Goal: Transaction & Acquisition: Purchase product/service

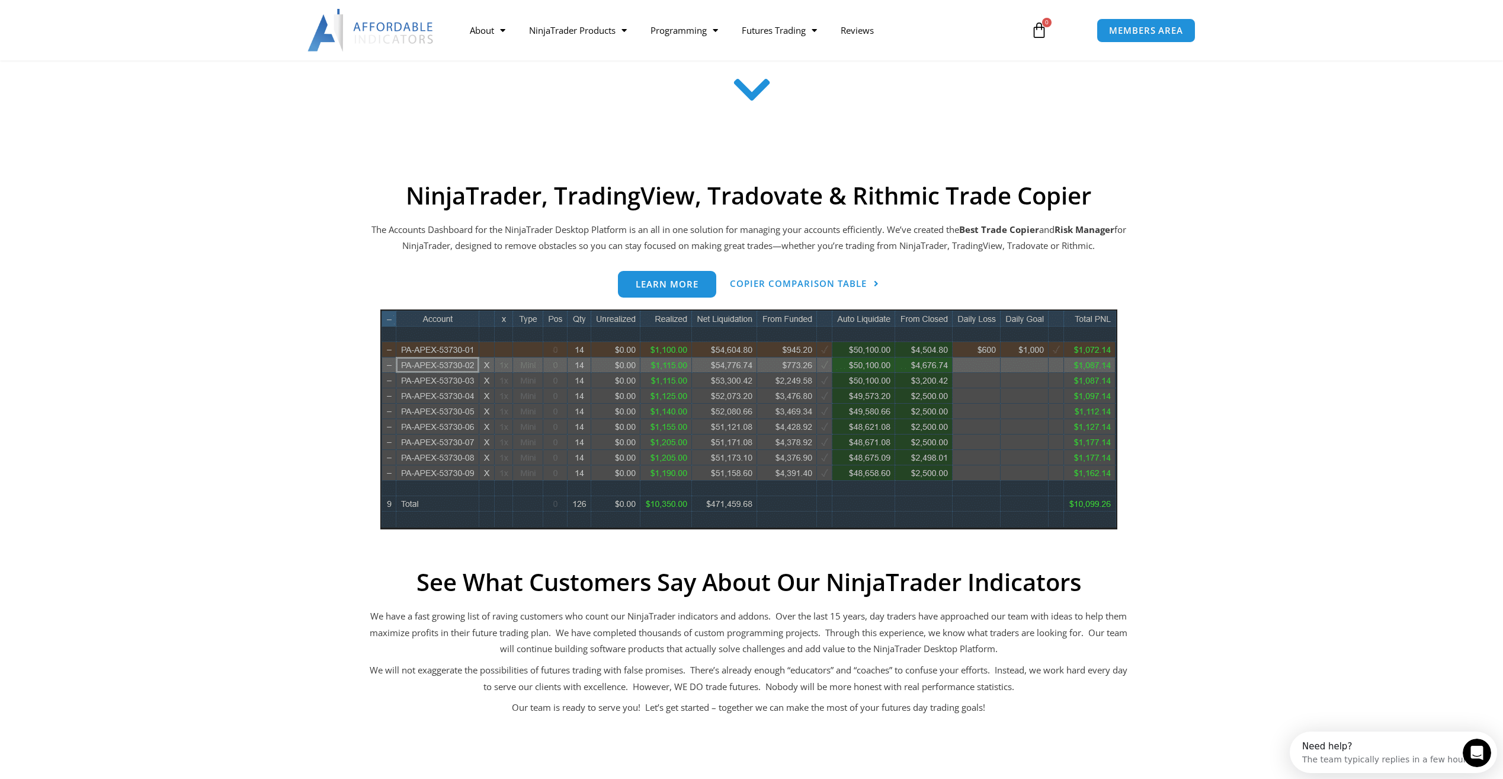
scroll to position [296, 0]
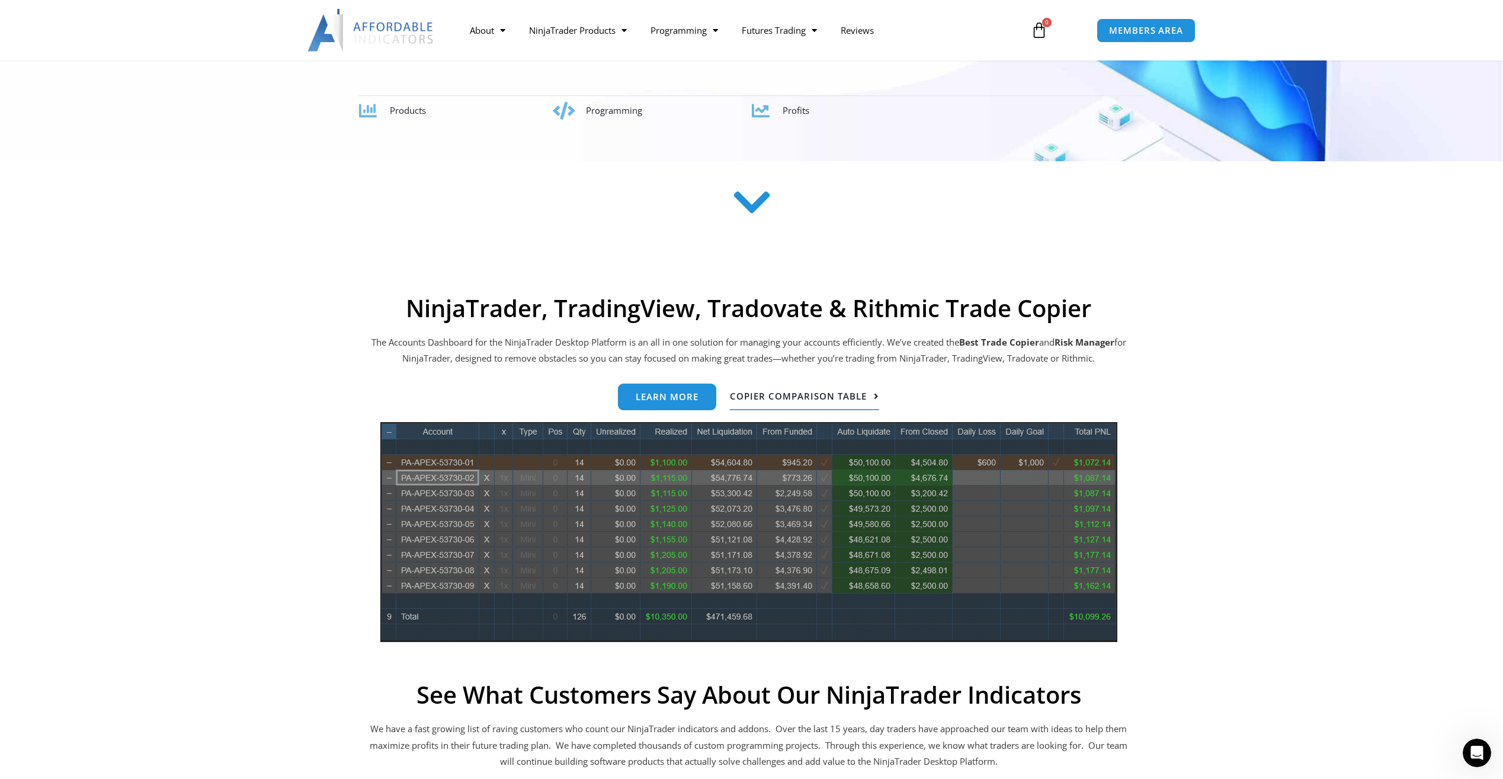
click at [804, 399] on span "Copier Comparison Table" at bounding box center [798, 396] width 137 height 9
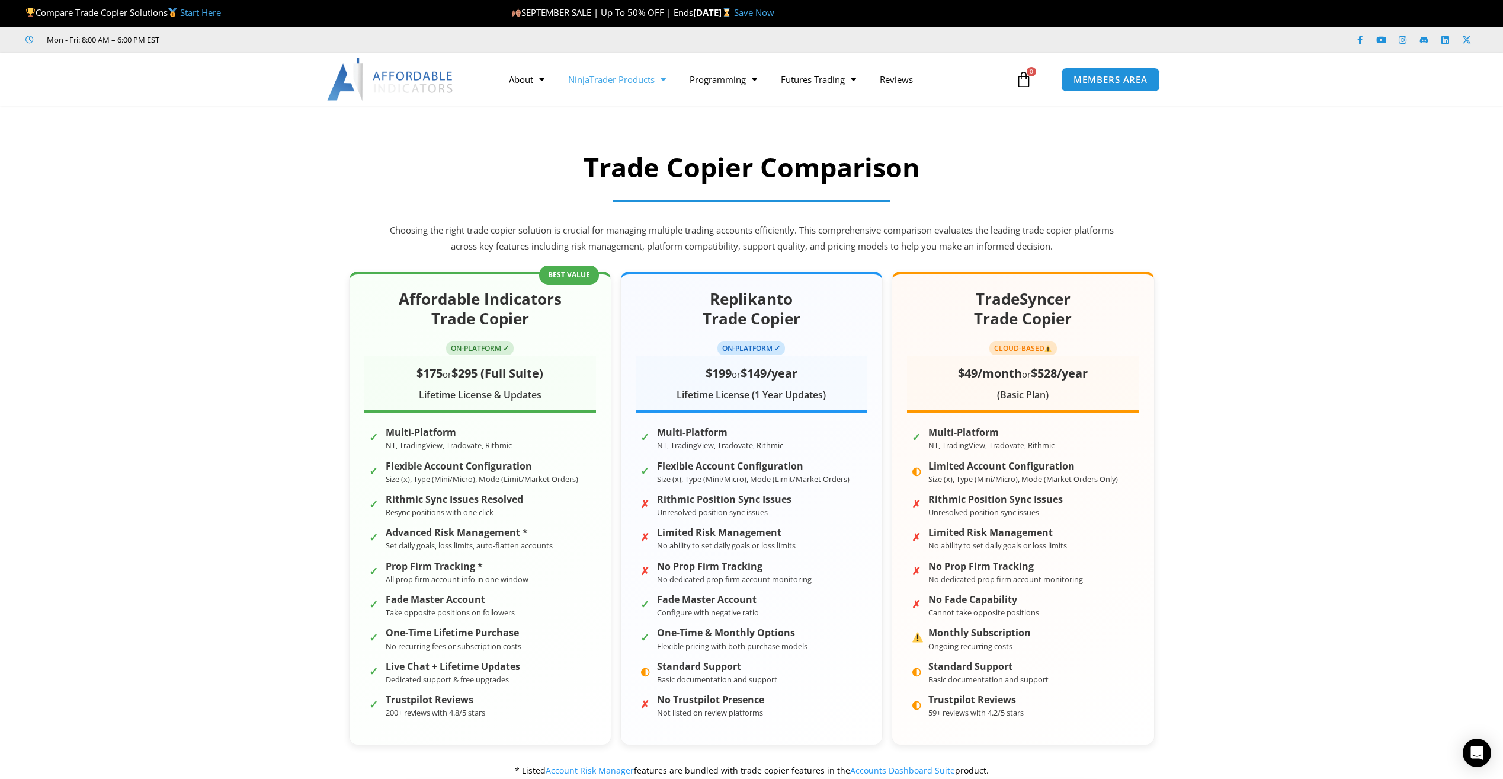
click at [644, 76] on link "NinjaTrader Products" at bounding box center [616, 79] width 121 height 27
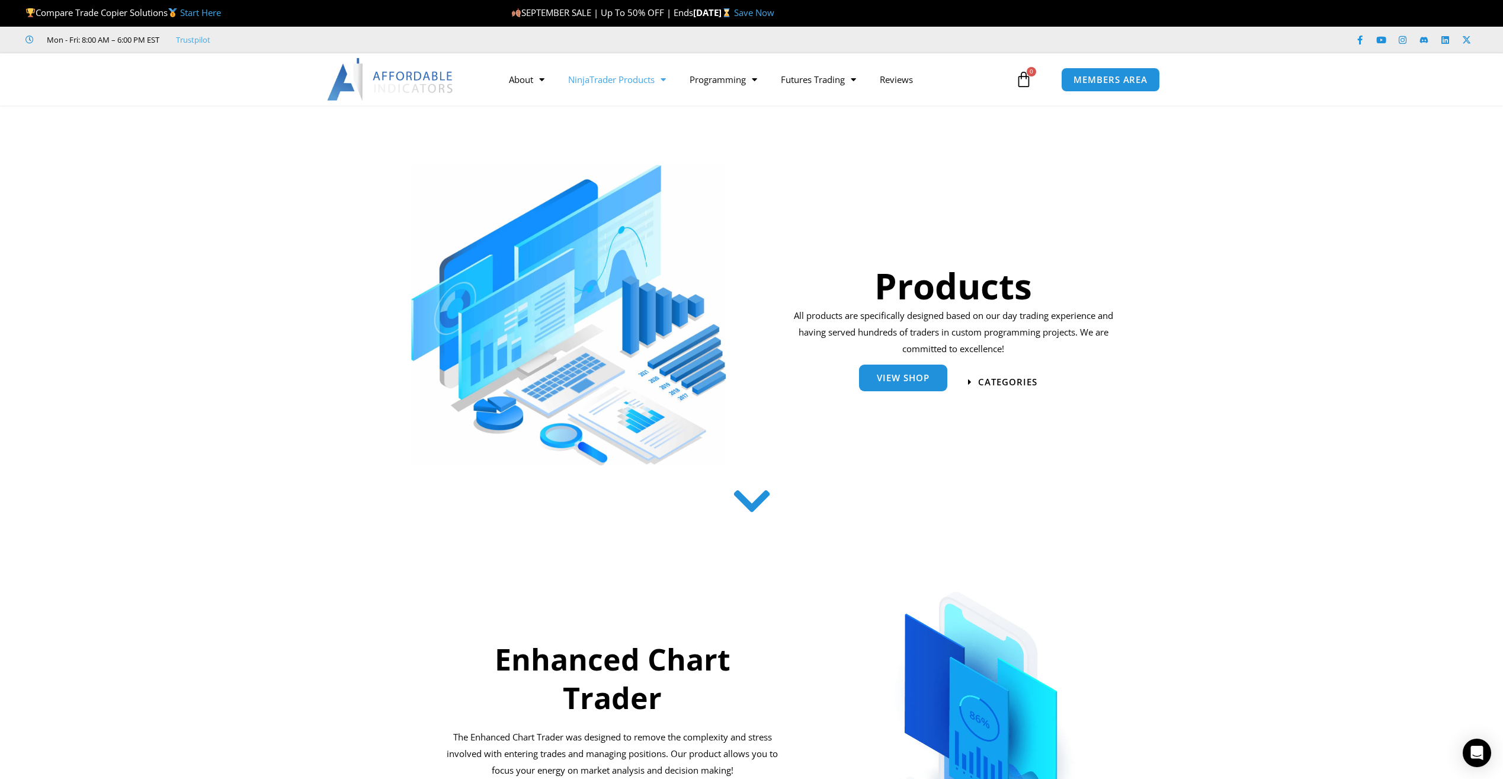
click at [894, 386] on link "View Shop" at bounding box center [903, 377] width 88 height 27
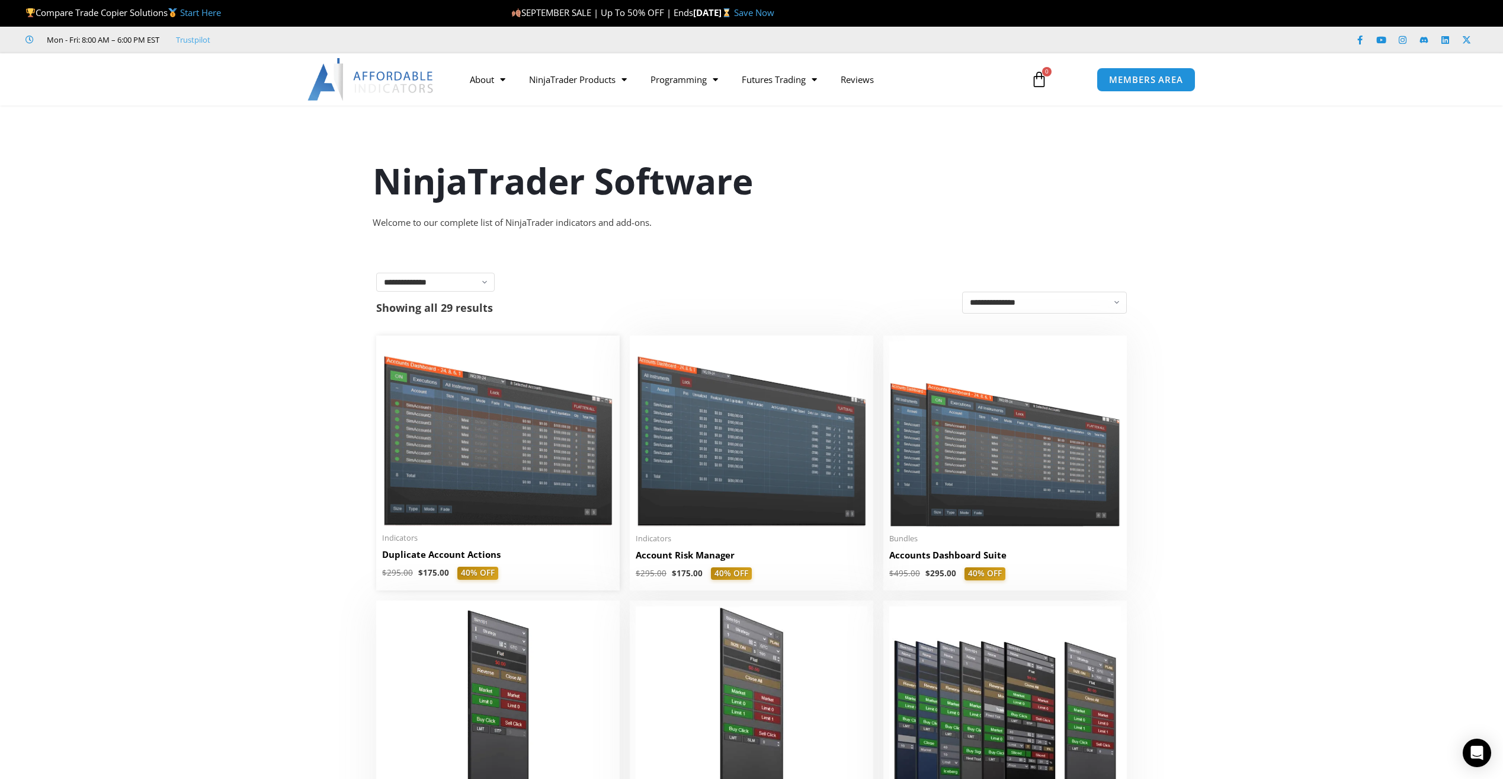
click at [569, 456] on img at bounding box center [498, 433] width 232 height 184
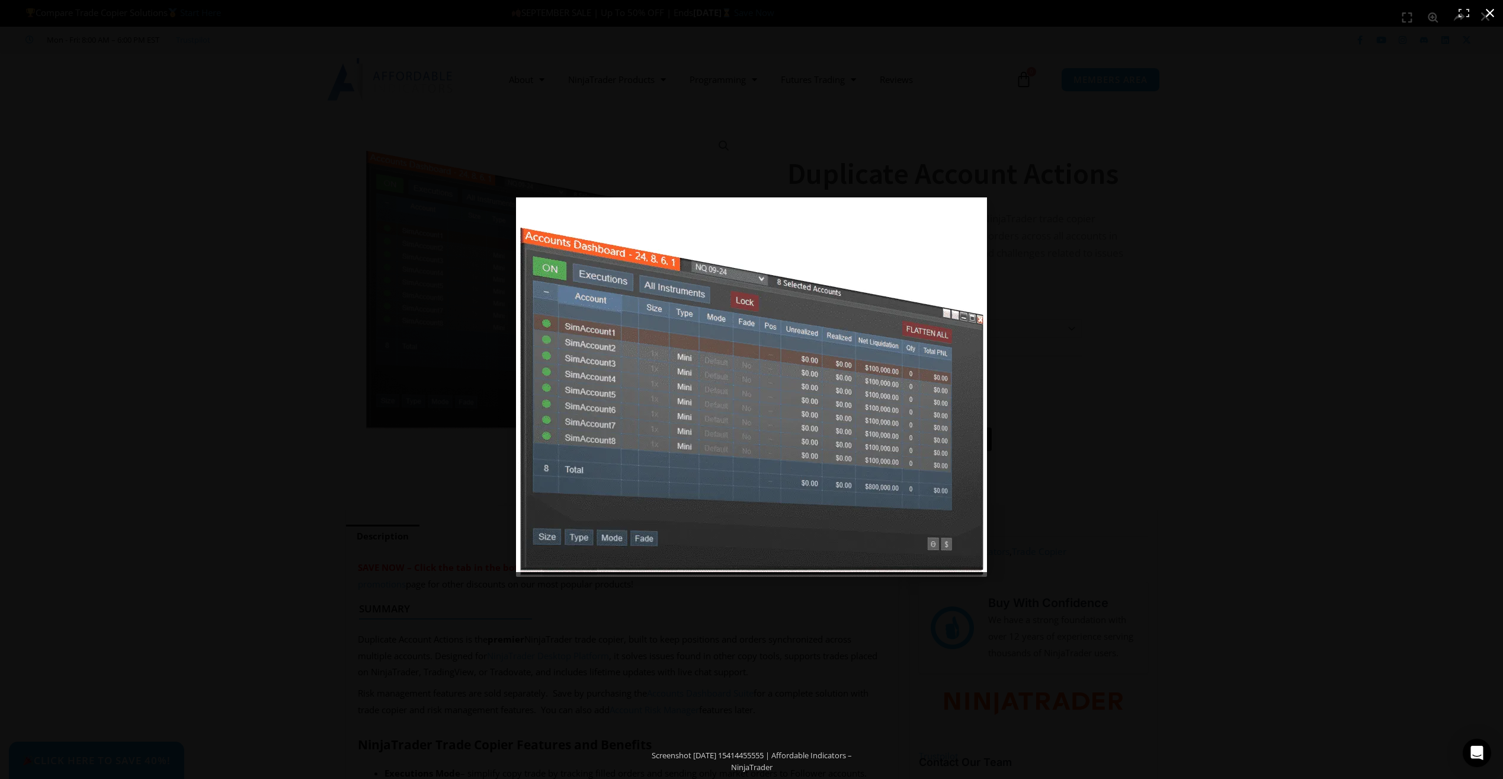
click at [446, 453] on div at bounding box center [751, 389] width 1503 height 779
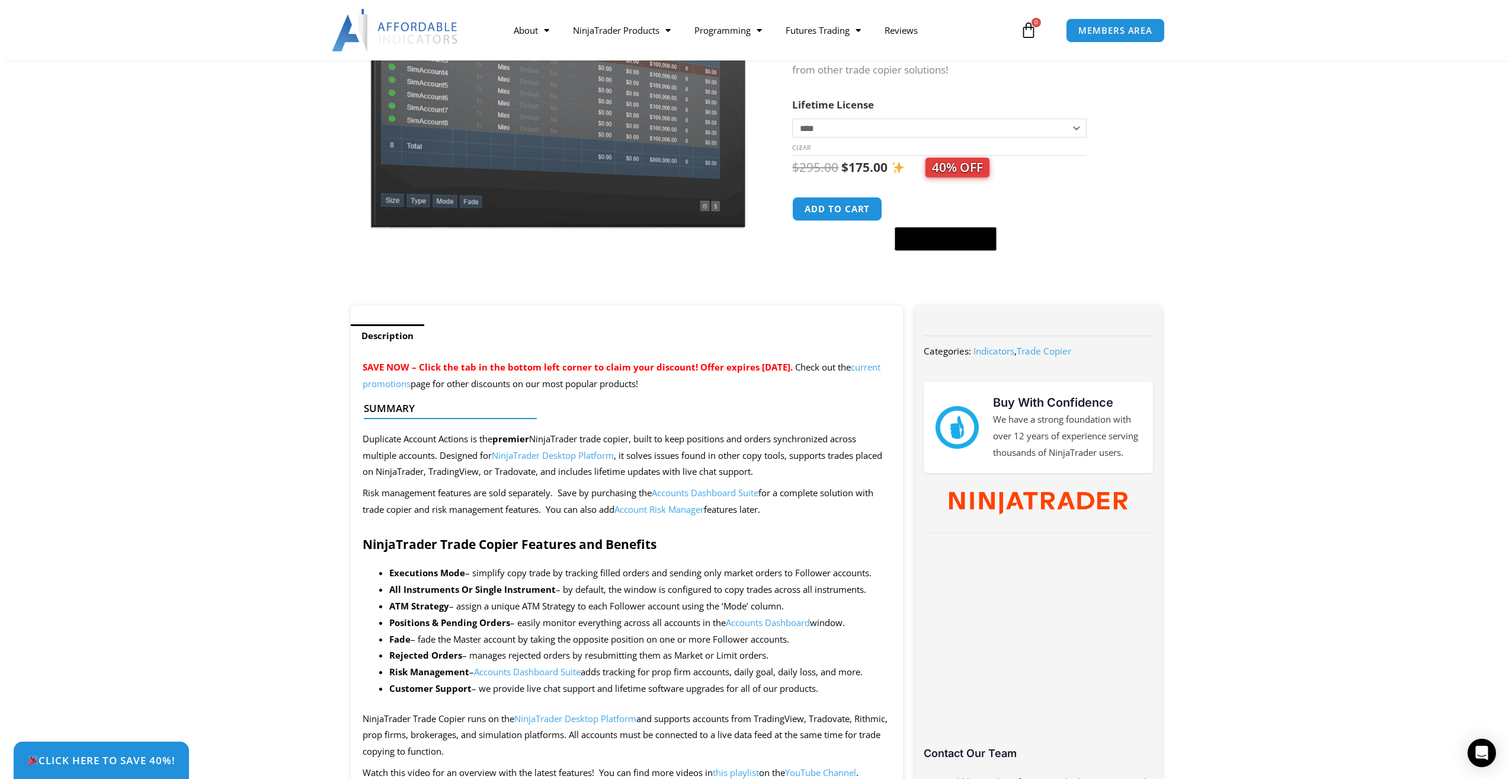
scroll to position [197, 0]
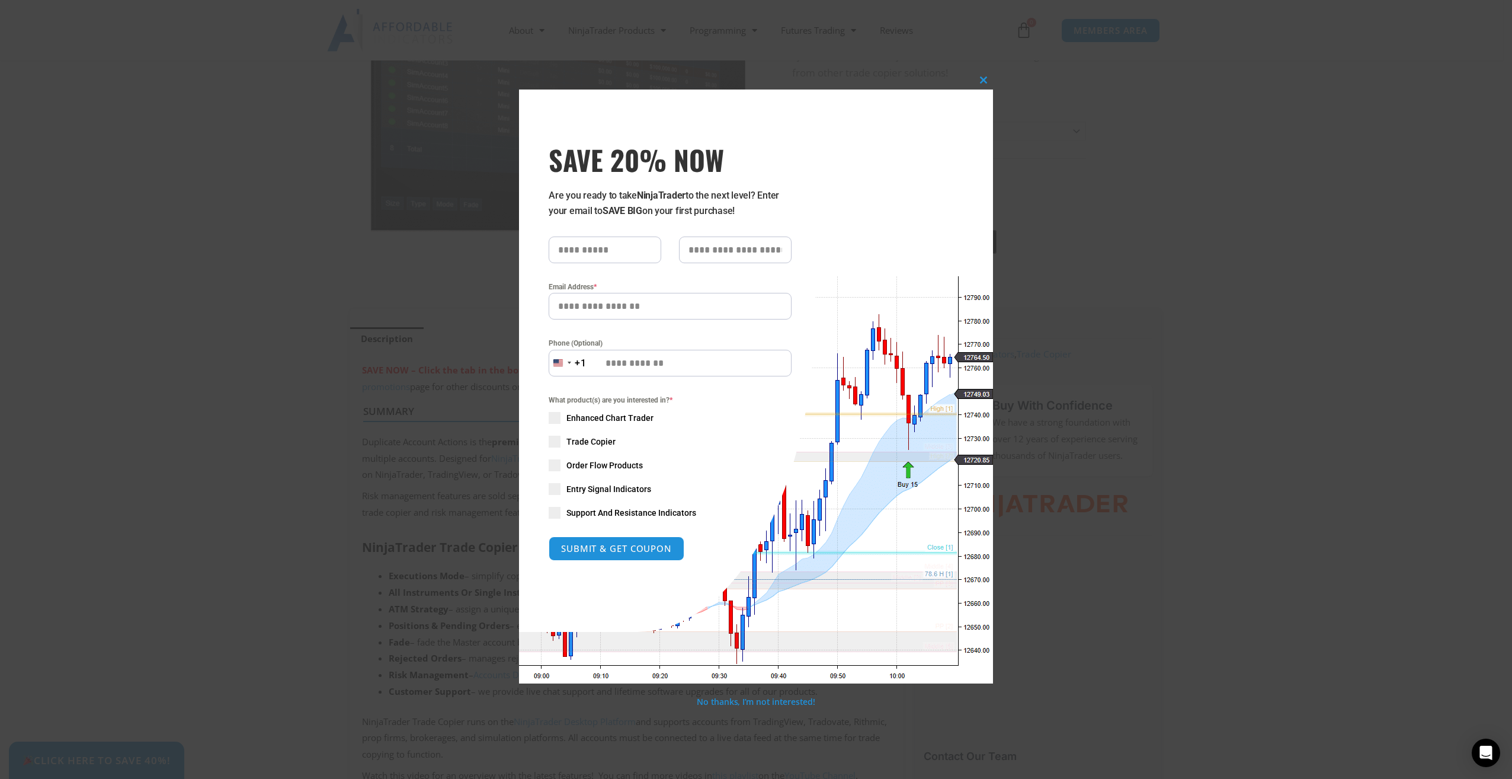
click at [581, 252] on input "text" at bounding box center [605, 249] width 113 height 27
type input "********"
type input "**********"
click at [638, 417] on span "Enhanced Chart Trader" at bounding box center [610, 418] width 87 height 12
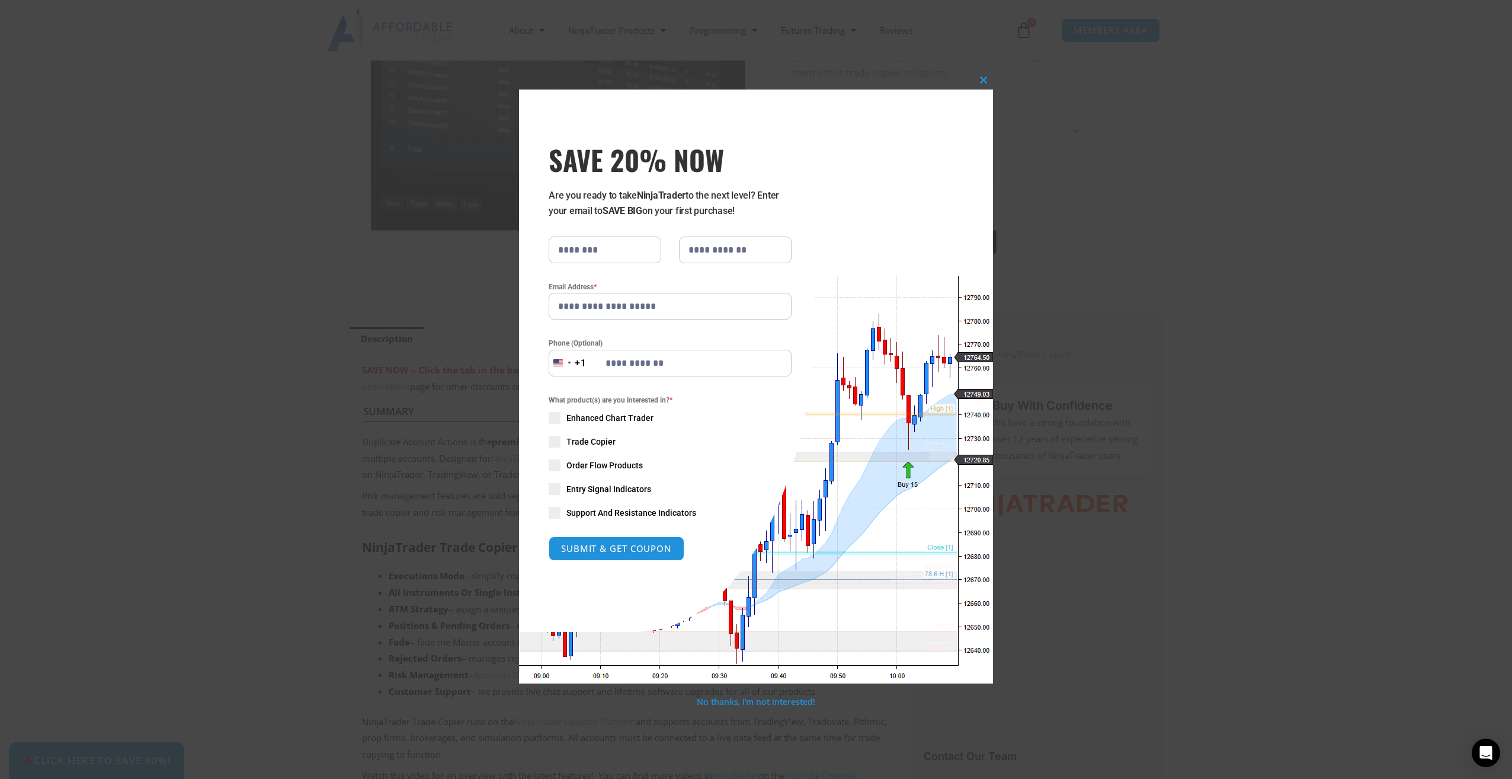
click at [610, 439] on span "Trade Copier" at bounding box center [591, 442] width 49 height 12
click at [597, 493] on span "Entry Signal Indicators" at bounding box center [609, 489] width 85 height 12
click at [606, 508] on span "Support And Resistance Indicators" at bounding box center [632, 513] width 130 height 12
click at [591, 462] on span "Order Flow Products" at bounding box center [605, 465] width 76 height 12
click at [618, 542] on button "SUBMIT & GET COUPON" at bounding box center [616, 548] width 143 height 25
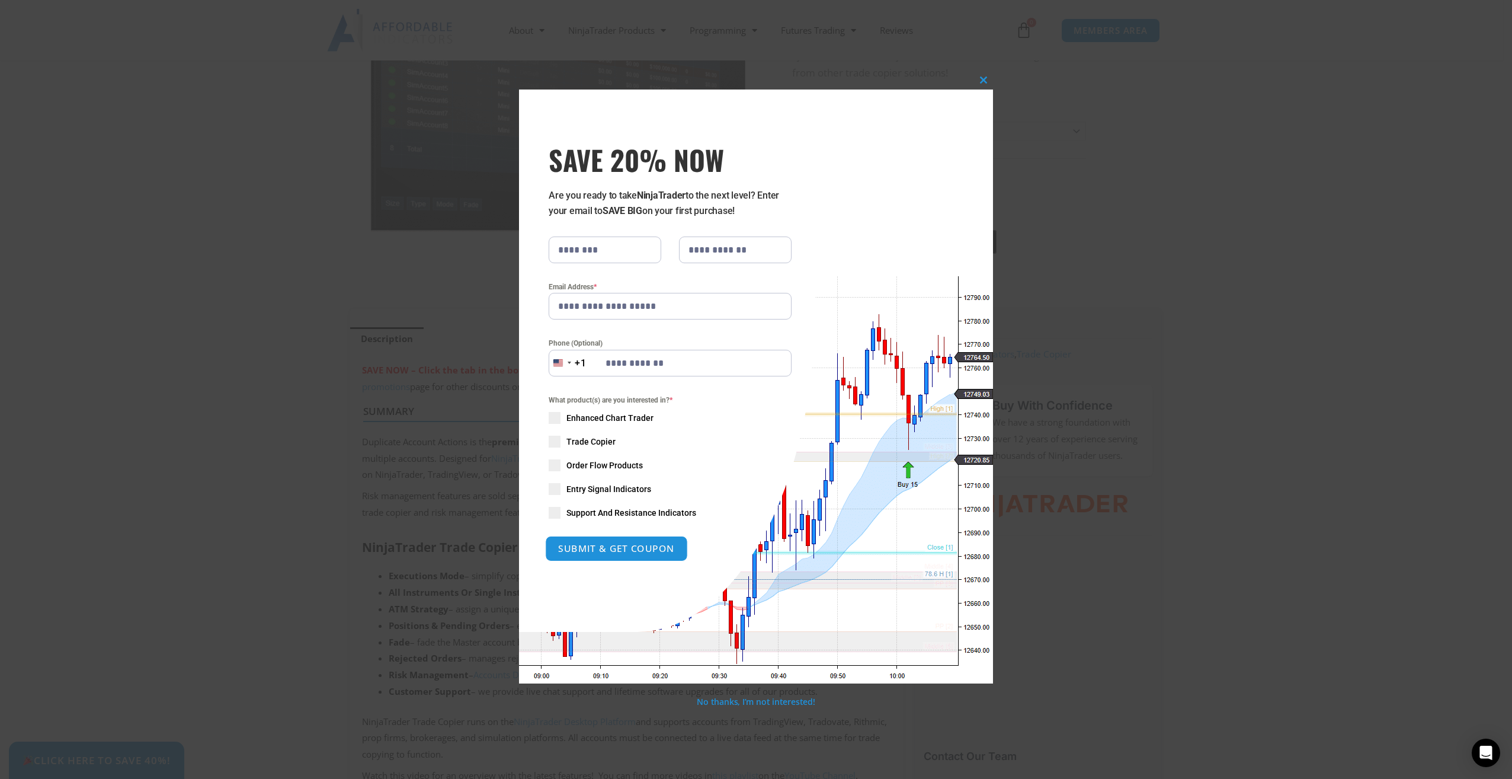
type input "**********"
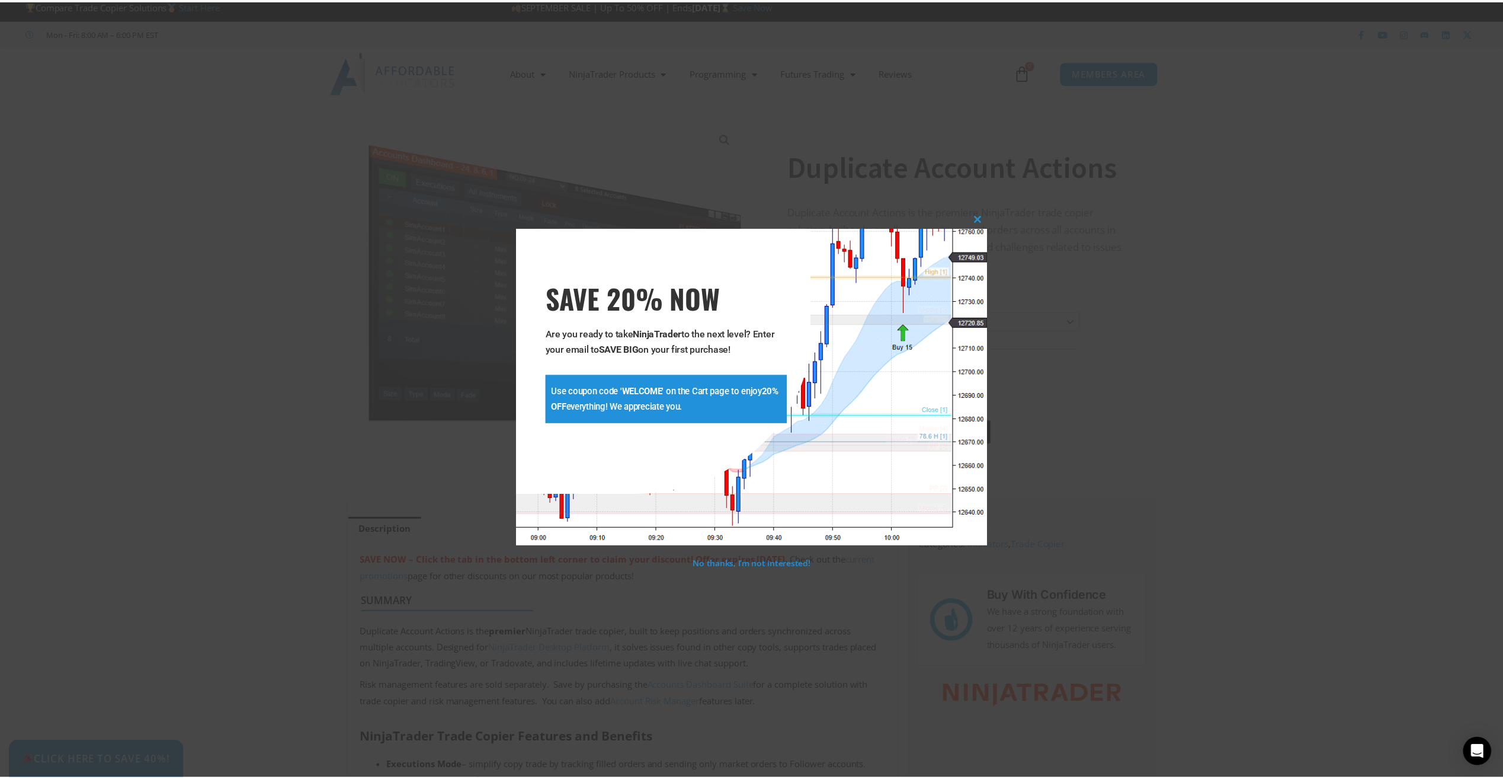
scroll to position [0, 0]
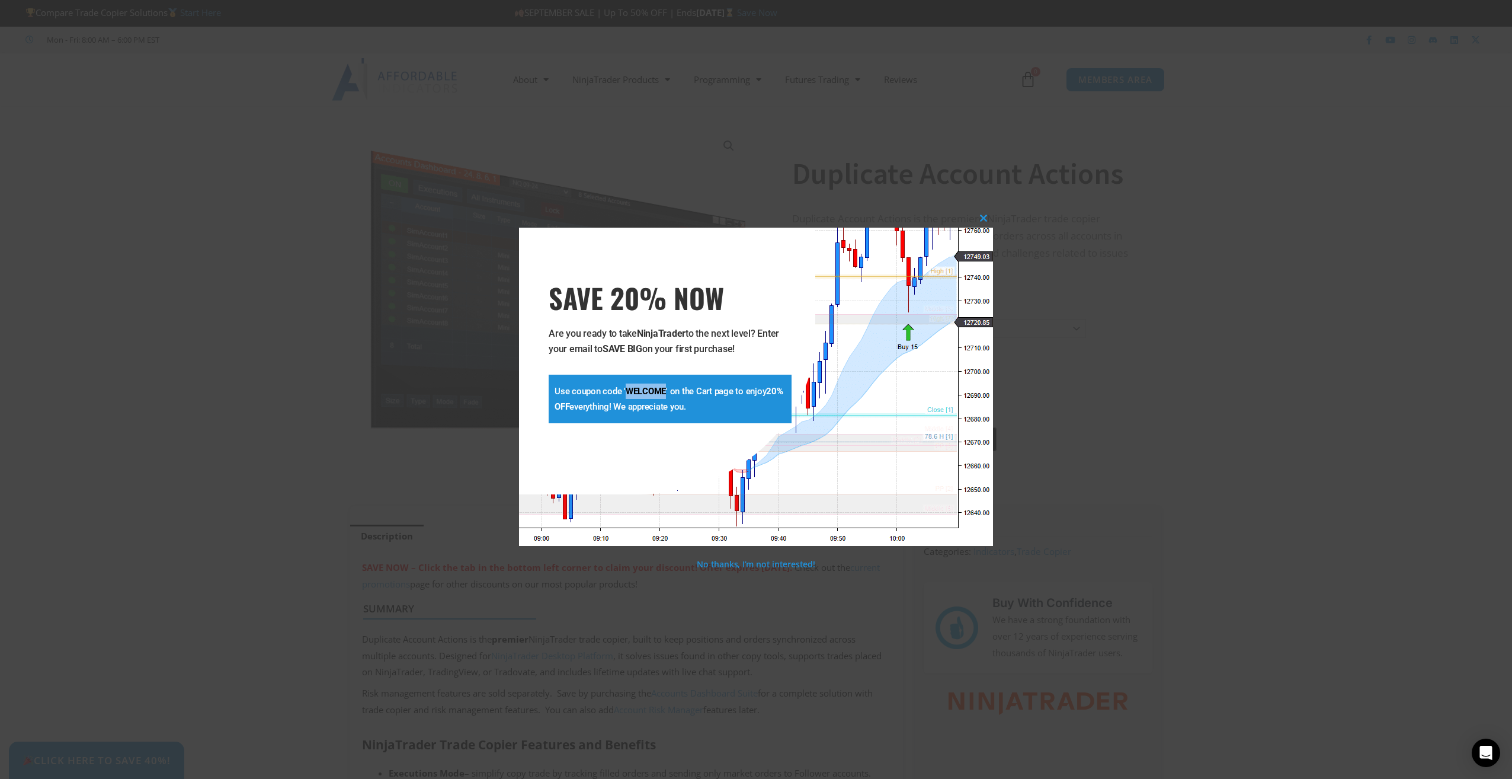
drag, startPoint x: 627, startPoint y: 388, endPoint x: 666, endPoint y: 392, distance: 39.4
click at [666, 392] on p "Use coupon code ' WELCOME ' on the Cart page to enjoy 20% OFF everything! We ap…" at bounding box center [670, 398] width 231 height 31
copy strong "WELCOME"
click at [977, 215] on span at bounding box center [983, 218] width 19 height 7
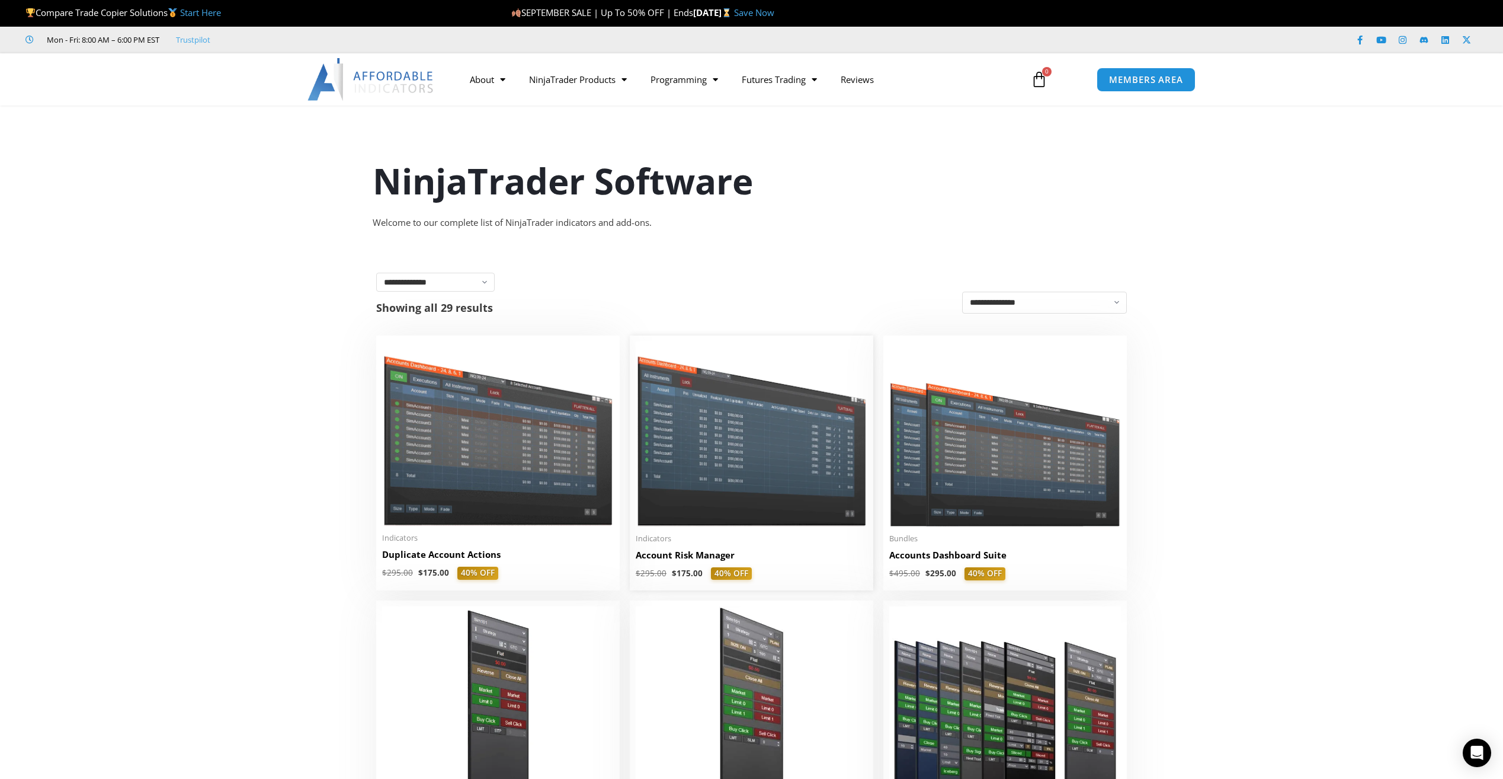
click at [717, 428] on img at bounding box center [752, 433] width 232 height 184
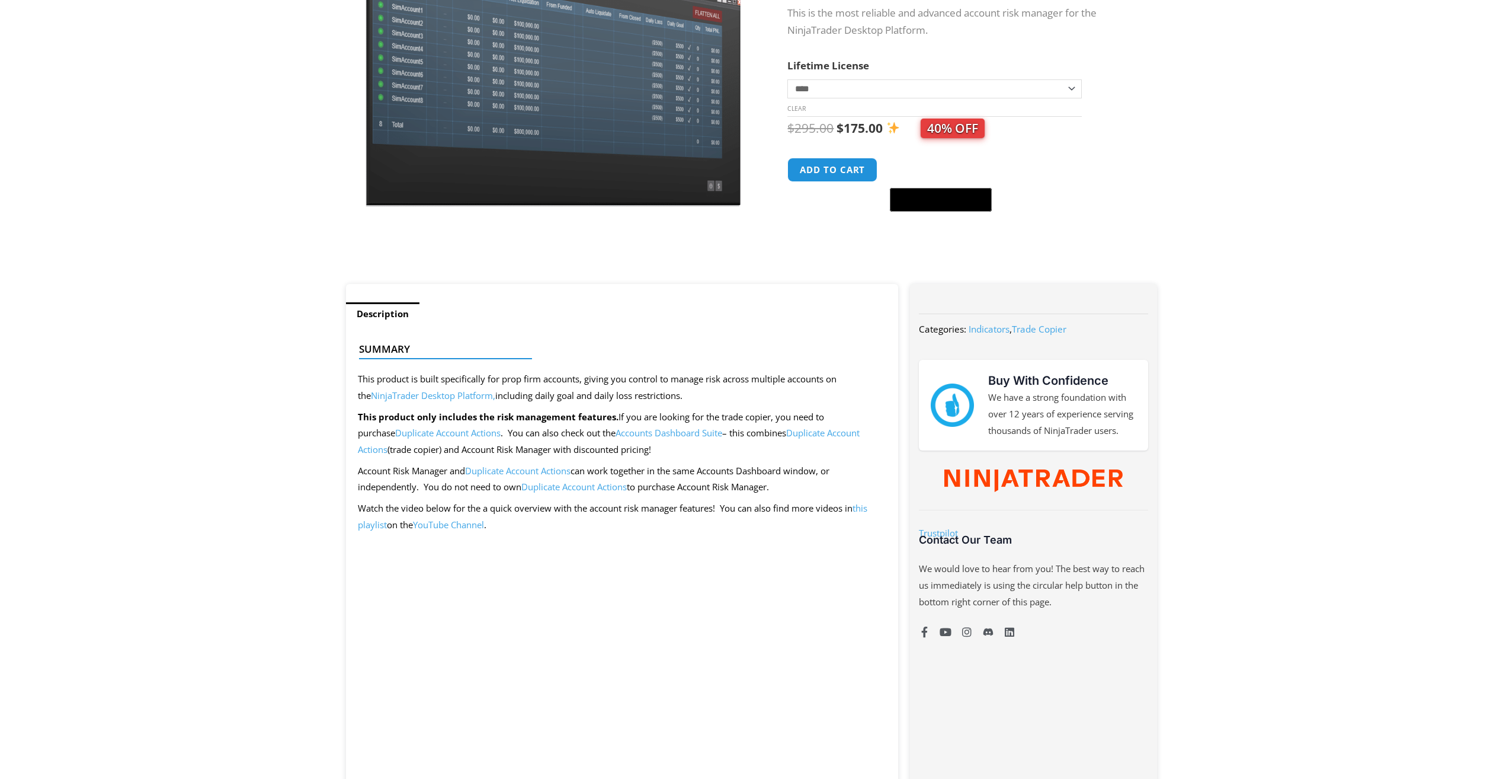
scroll to position [197, 0]
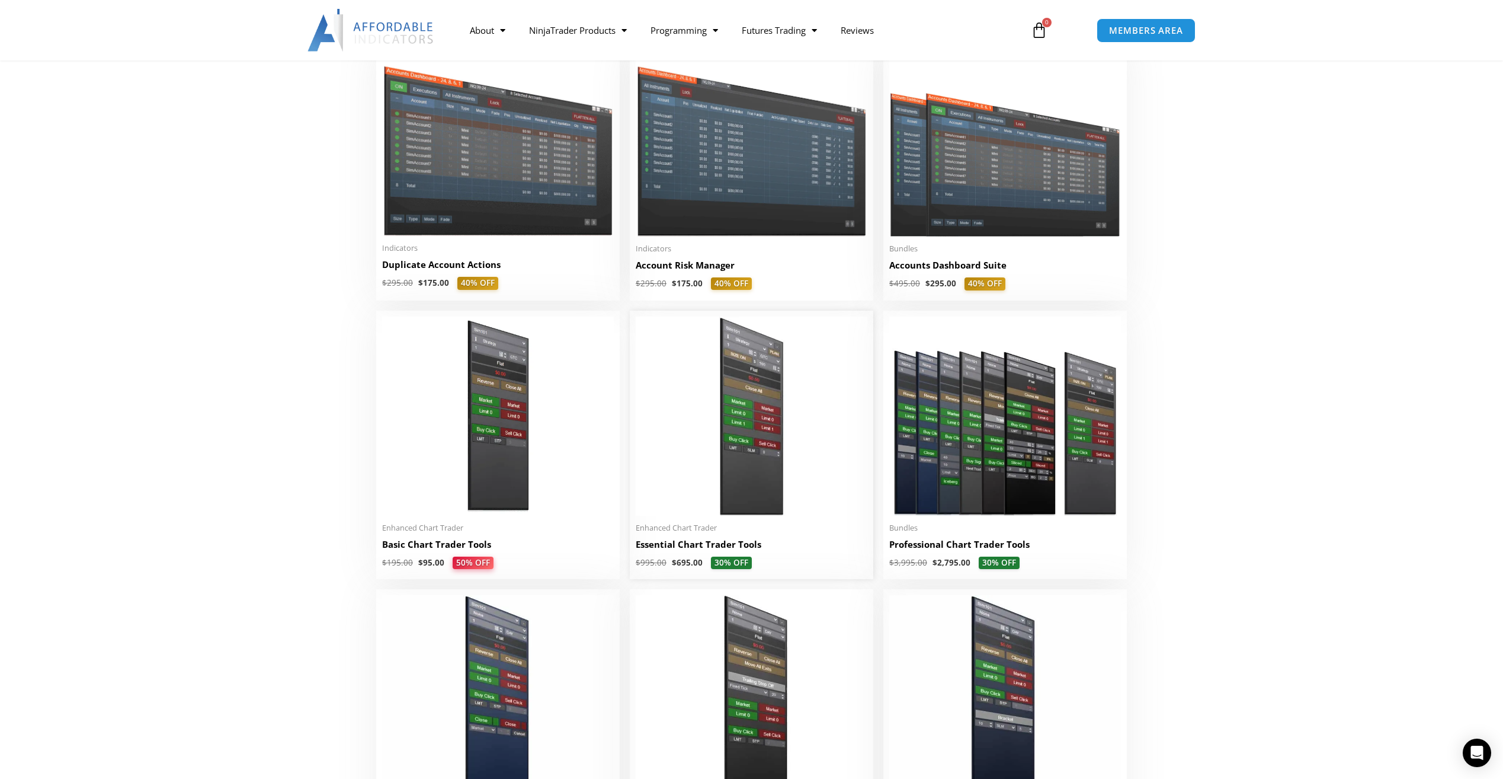
scroll to position [296, 0]
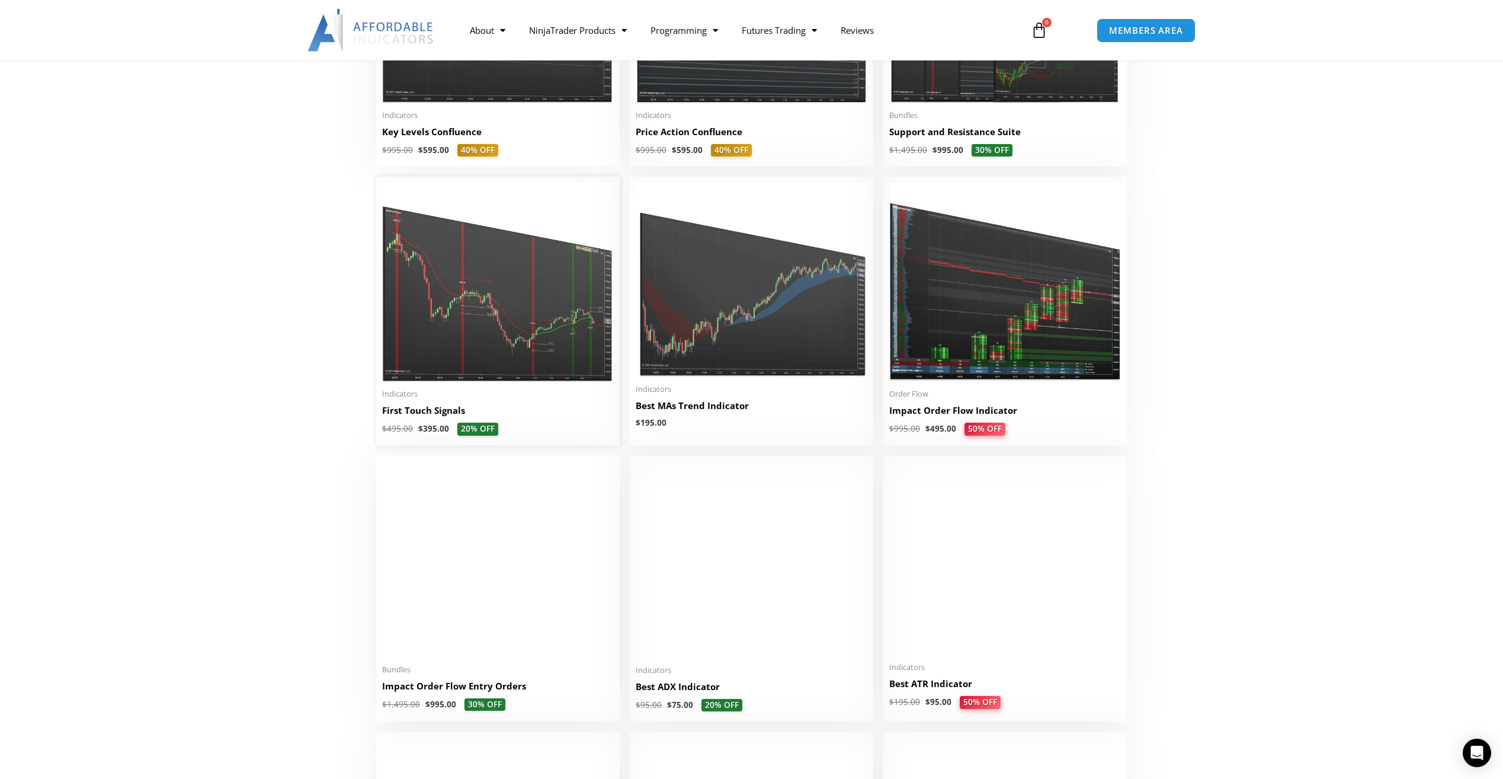
scroll to position [1383, 0]
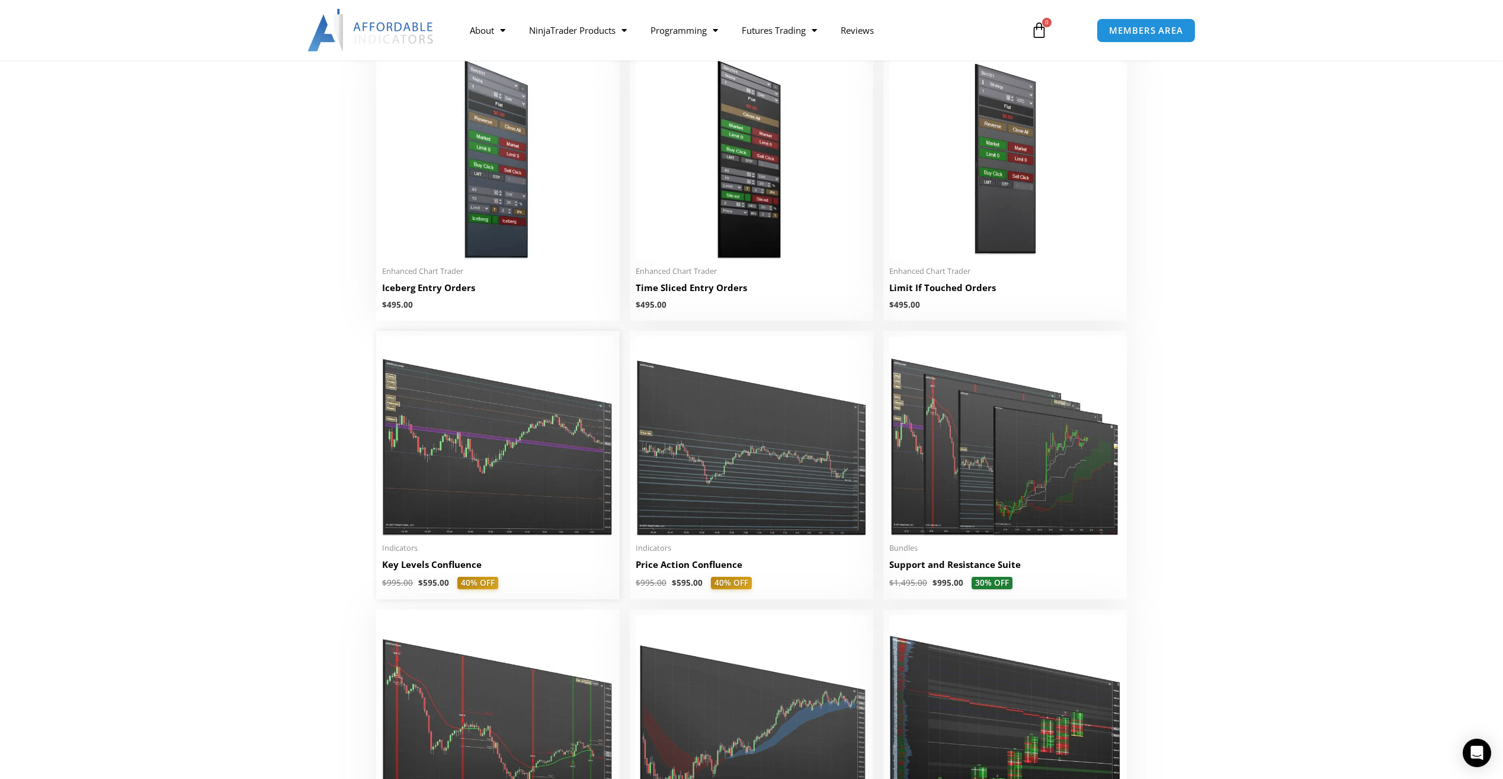
click at [573, 463] on img at bounding box center [498, 436] width 232 height 199
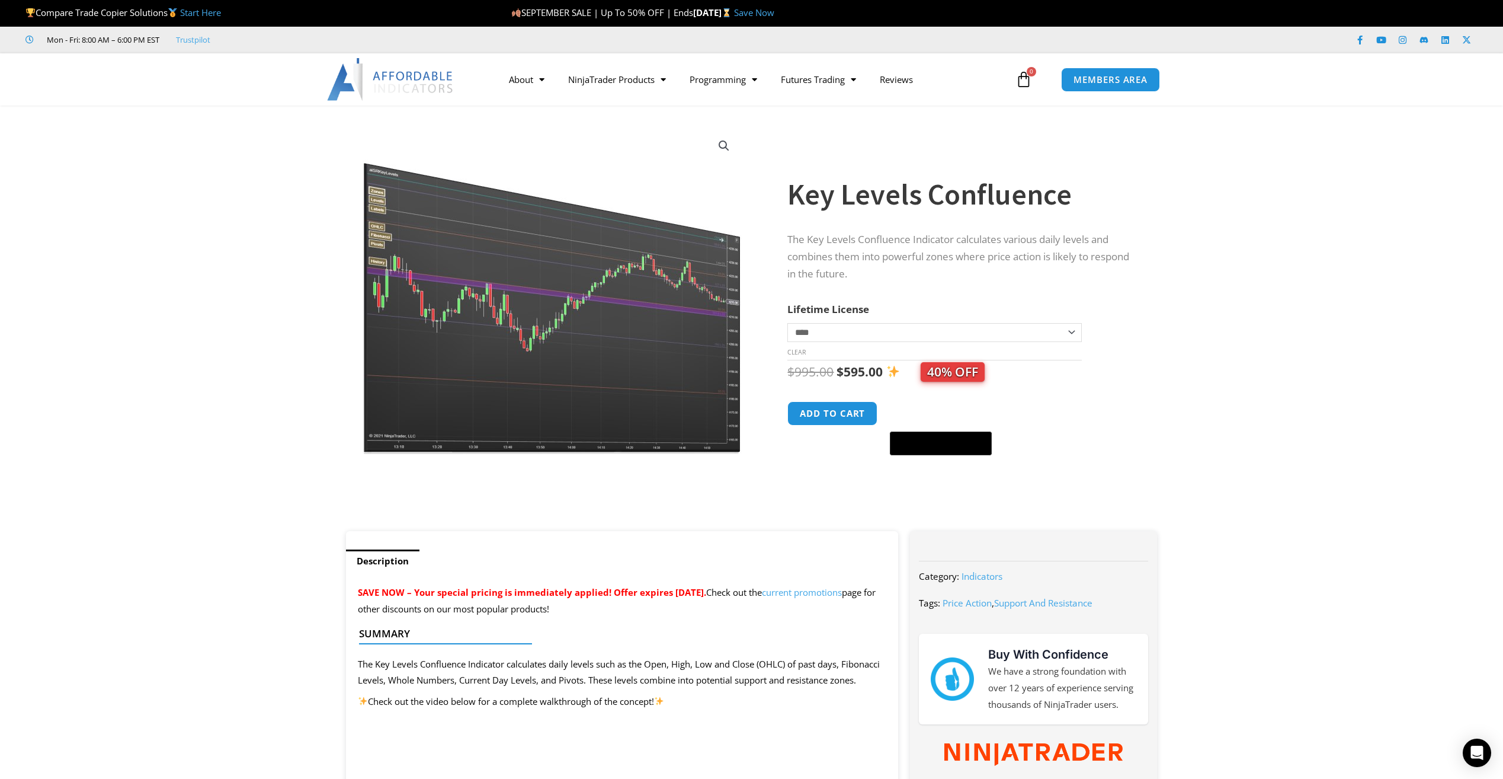
click at [434, 270] on img at bounding box center [553, 290] width 381 height 328
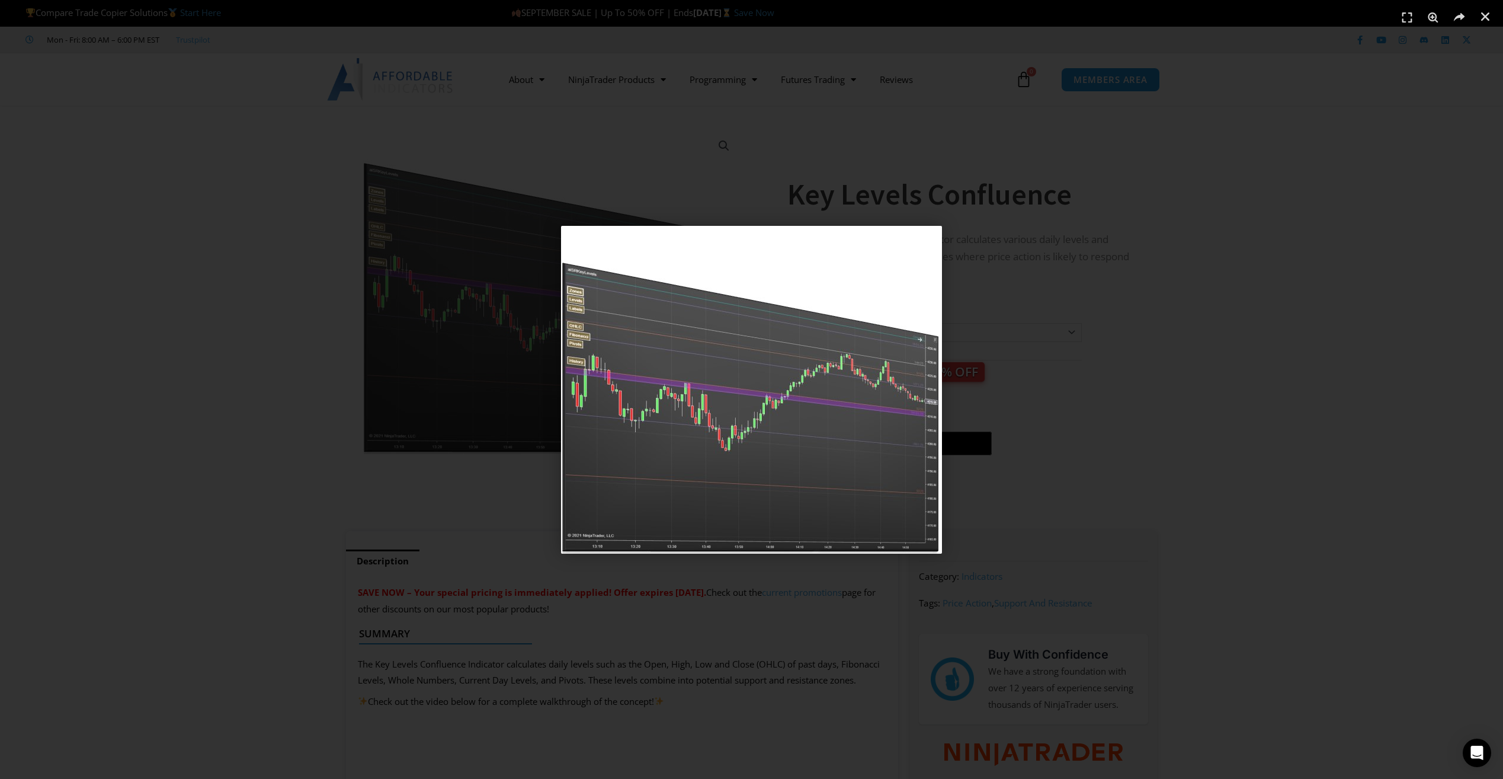
click at [285, 330] on div "1 / 1" at bounding box center [751, 389] width 1420 height 696
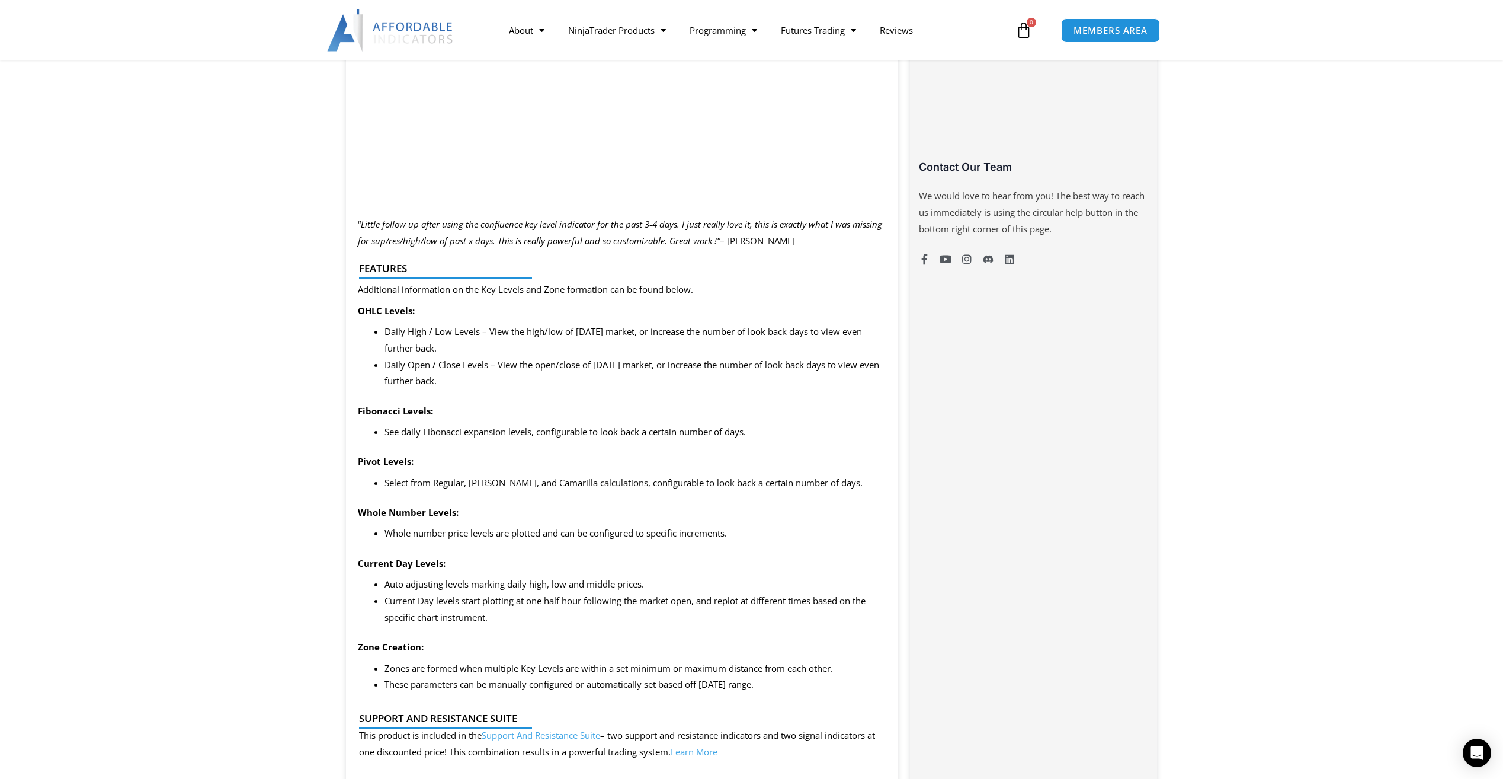
scroll to position [988, 0]
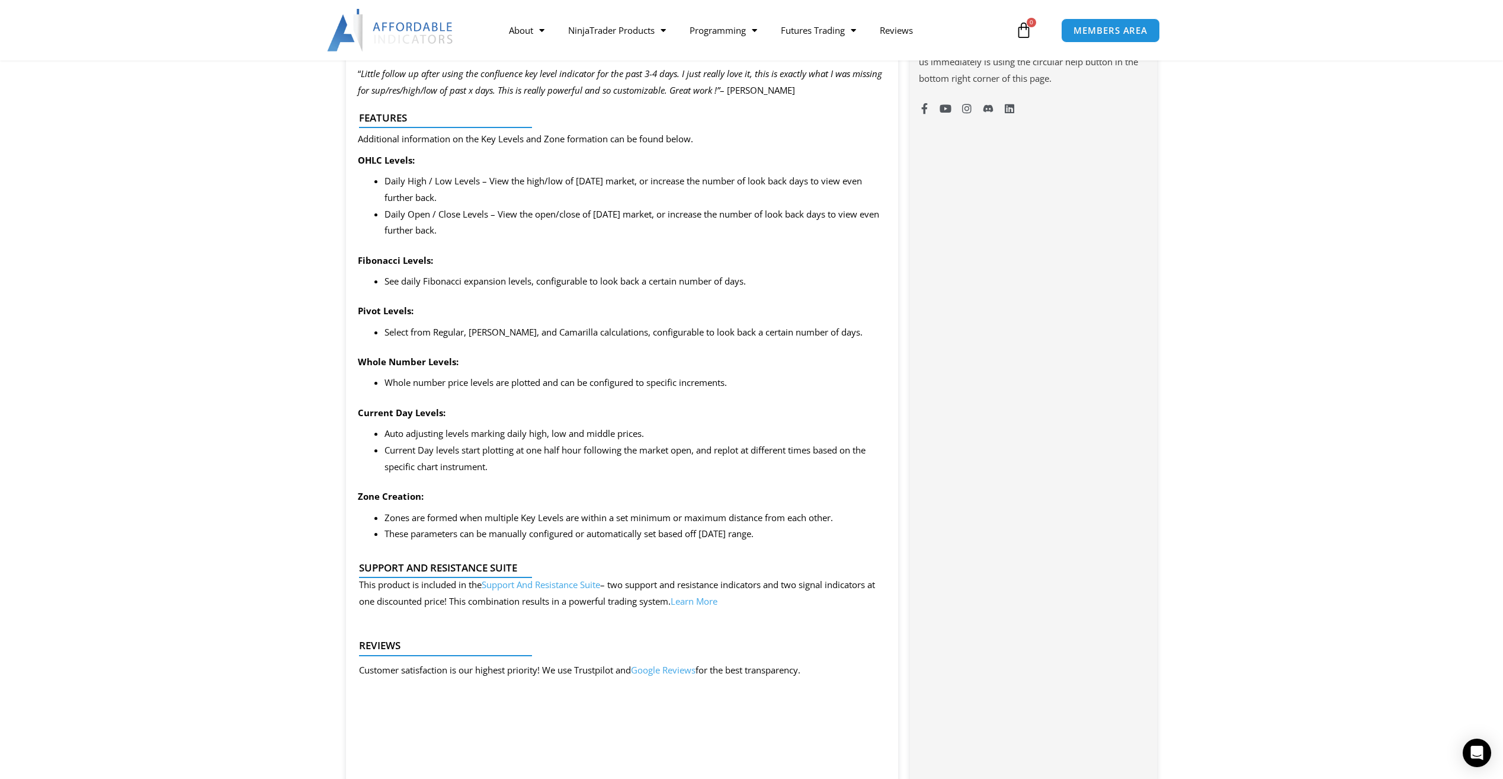
click at [509, 587] on link "Support And Resistance Suite" at bounding box center [541, 584] width 119 height 12
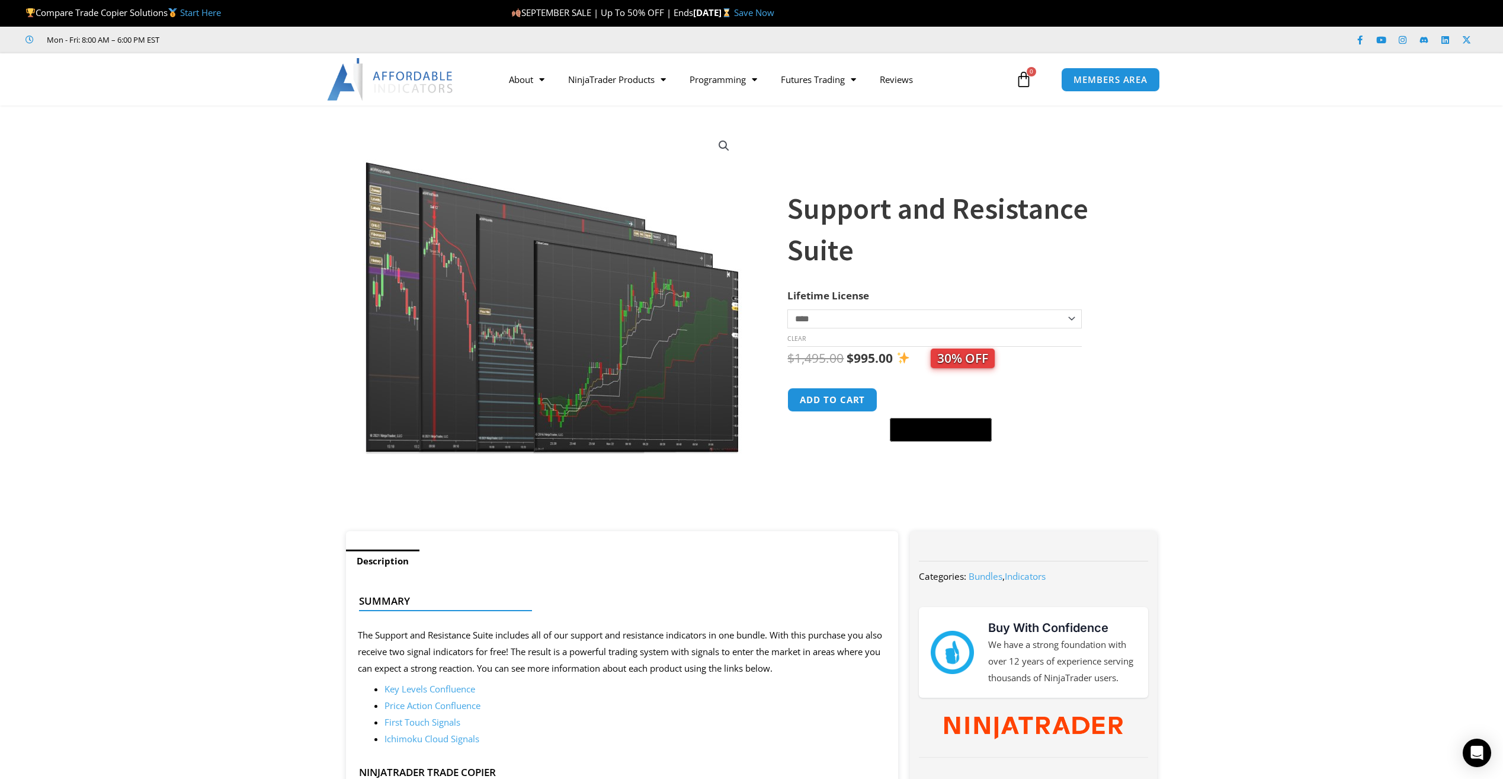
click at [514, 413] on img at bounding box center [553, 290] width 381 height 328
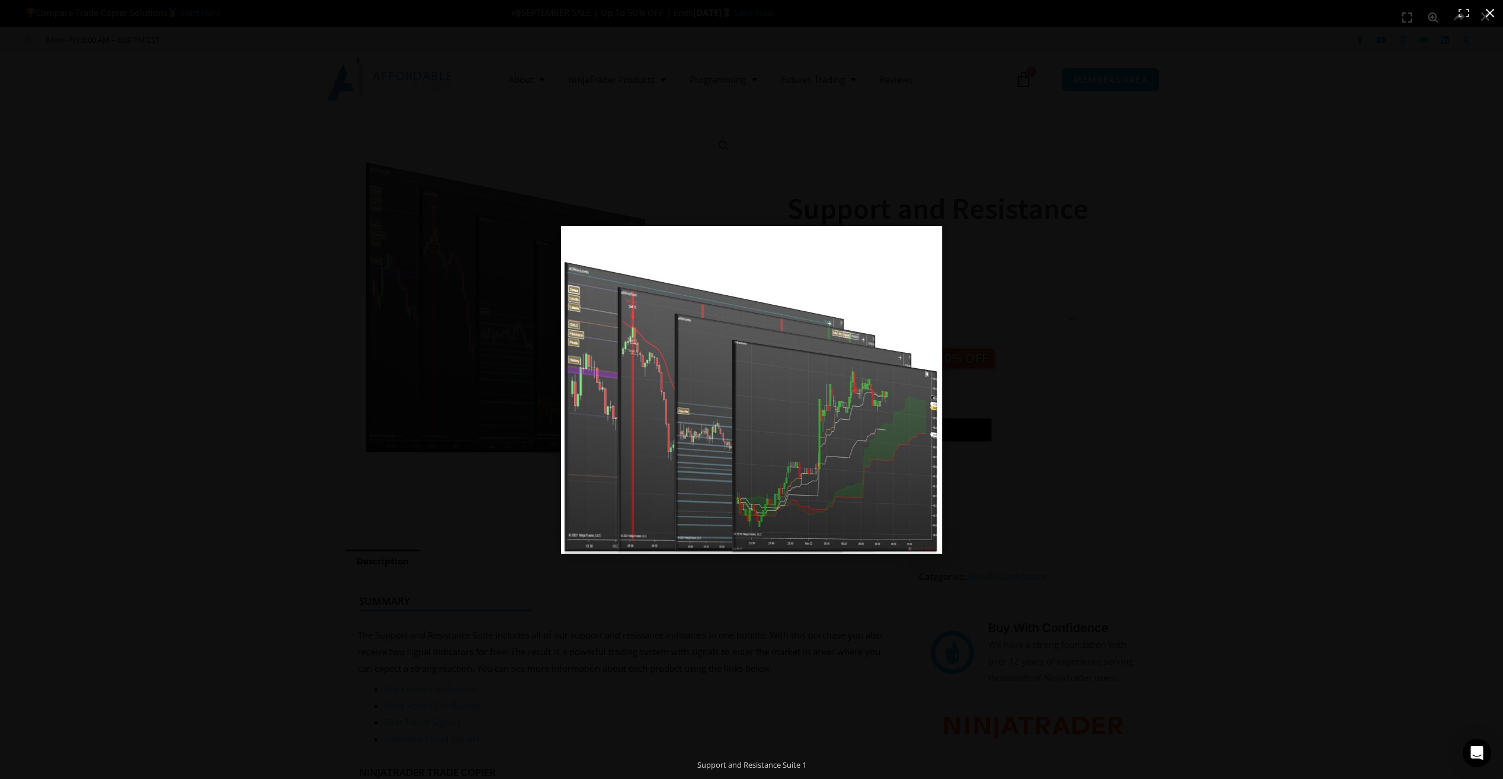
click div
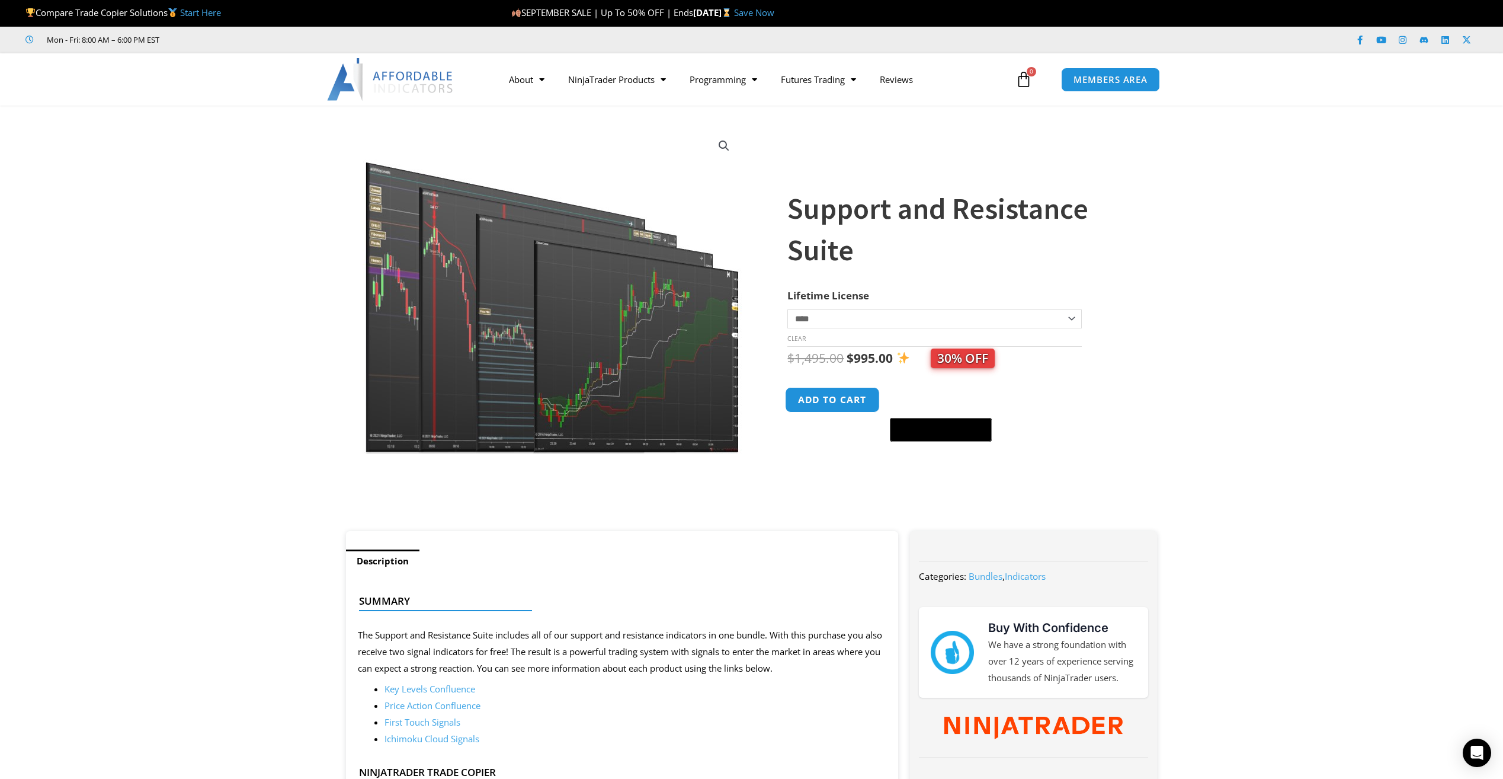
click button "Add to cart"
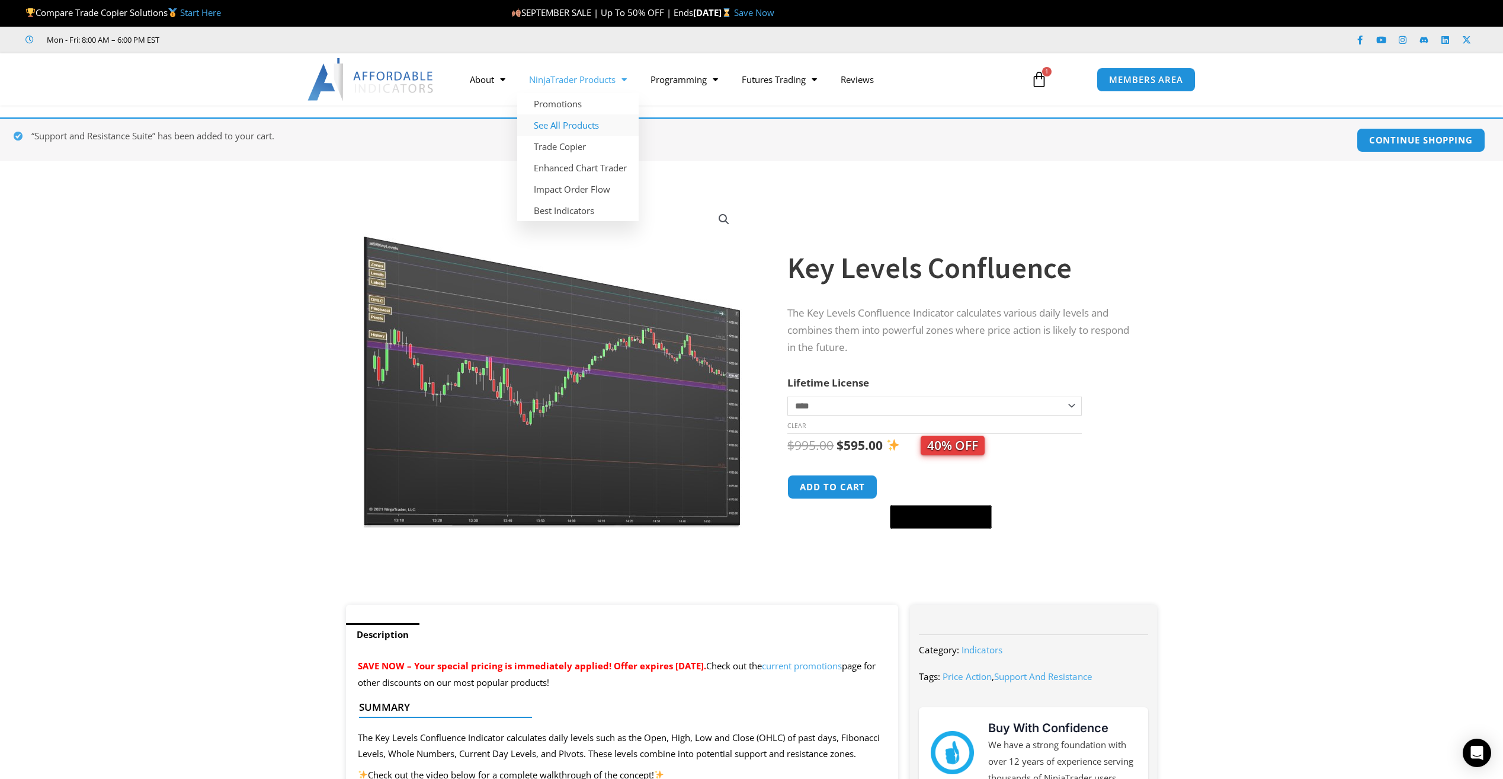
click at [580, 126] on link "See All Products" at bounding box center [577, 124] width 121 height 21
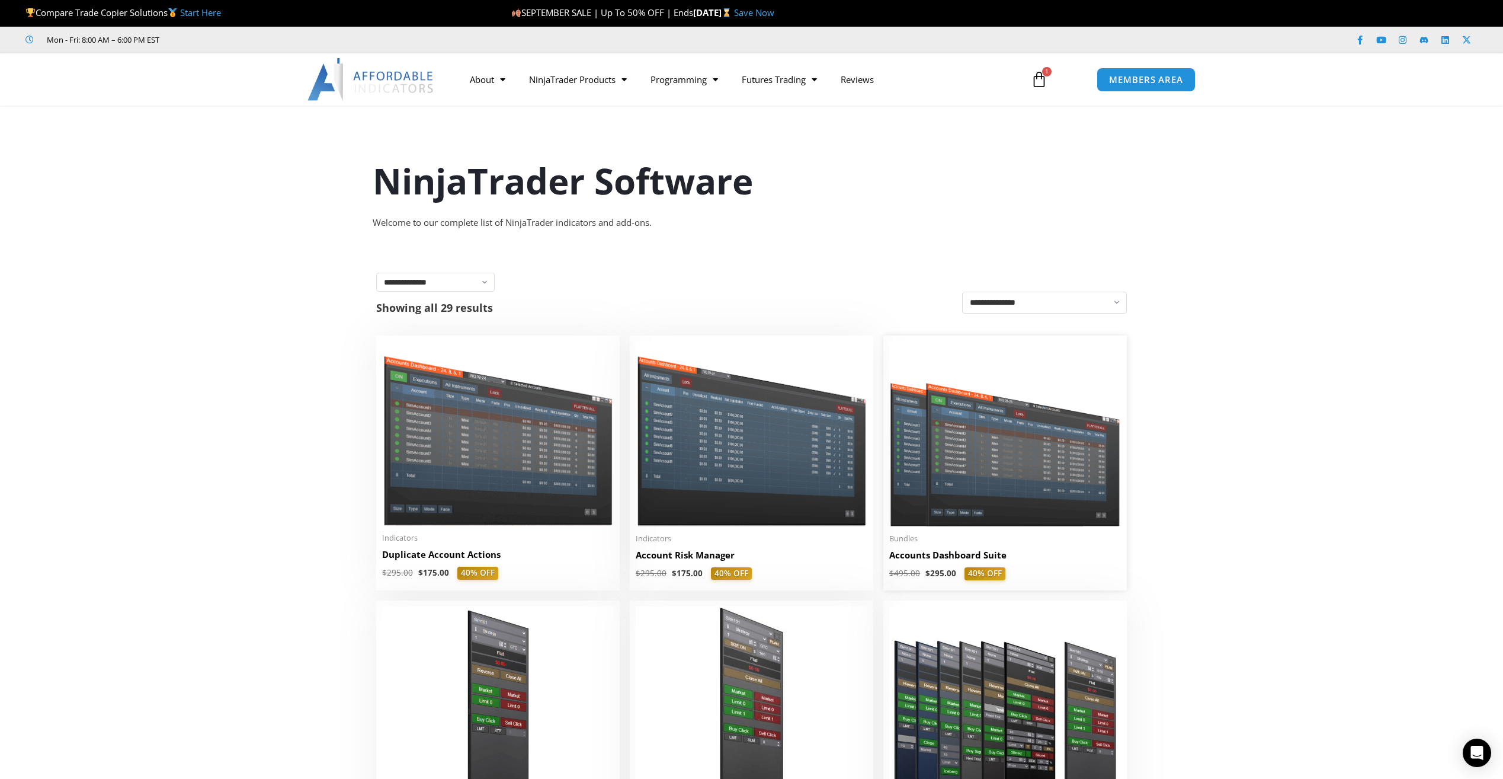
click at [940, 466] on img at bounding box center [1006, 433] width 232 height 185
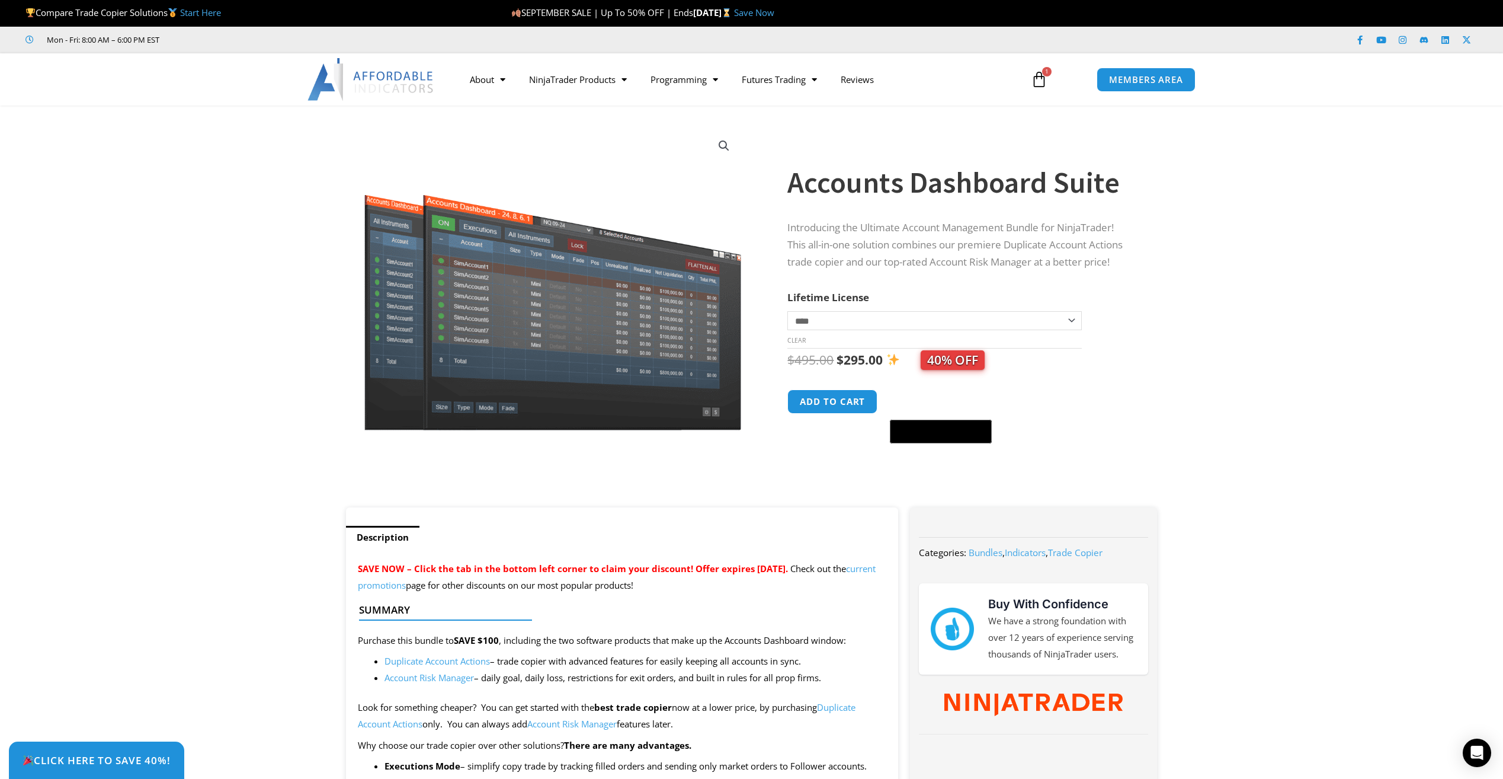
click at [929, 279] on div "**********" at bounding box center [961, 302] width 346 height 410
click at [854, 397] on button "Add to cart" at bounding box center [833, 401] width 95 height 25
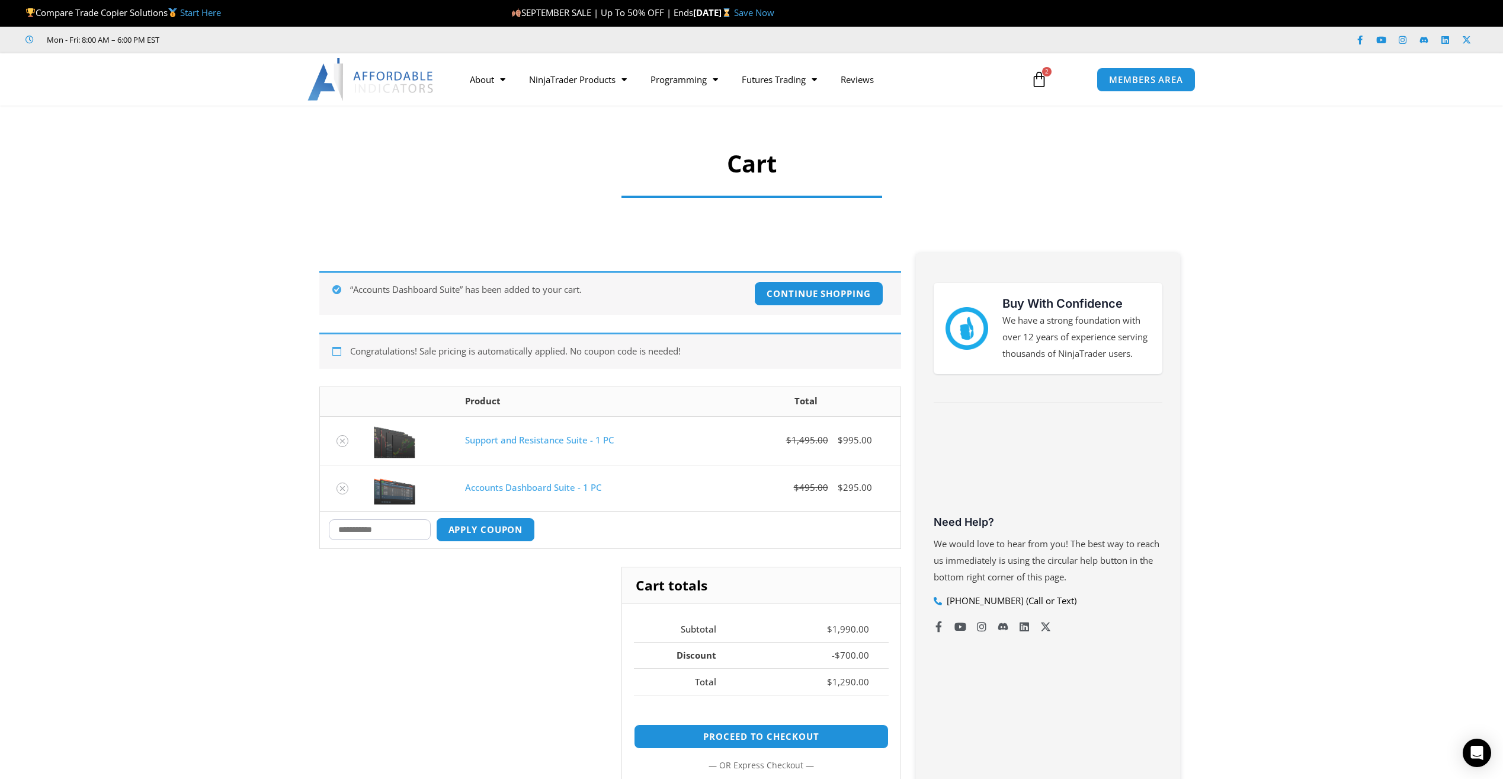
click at [421, 521] on input "Coupon:" at bounding box center [380, 529] width 102 height 21
paste input "*******"
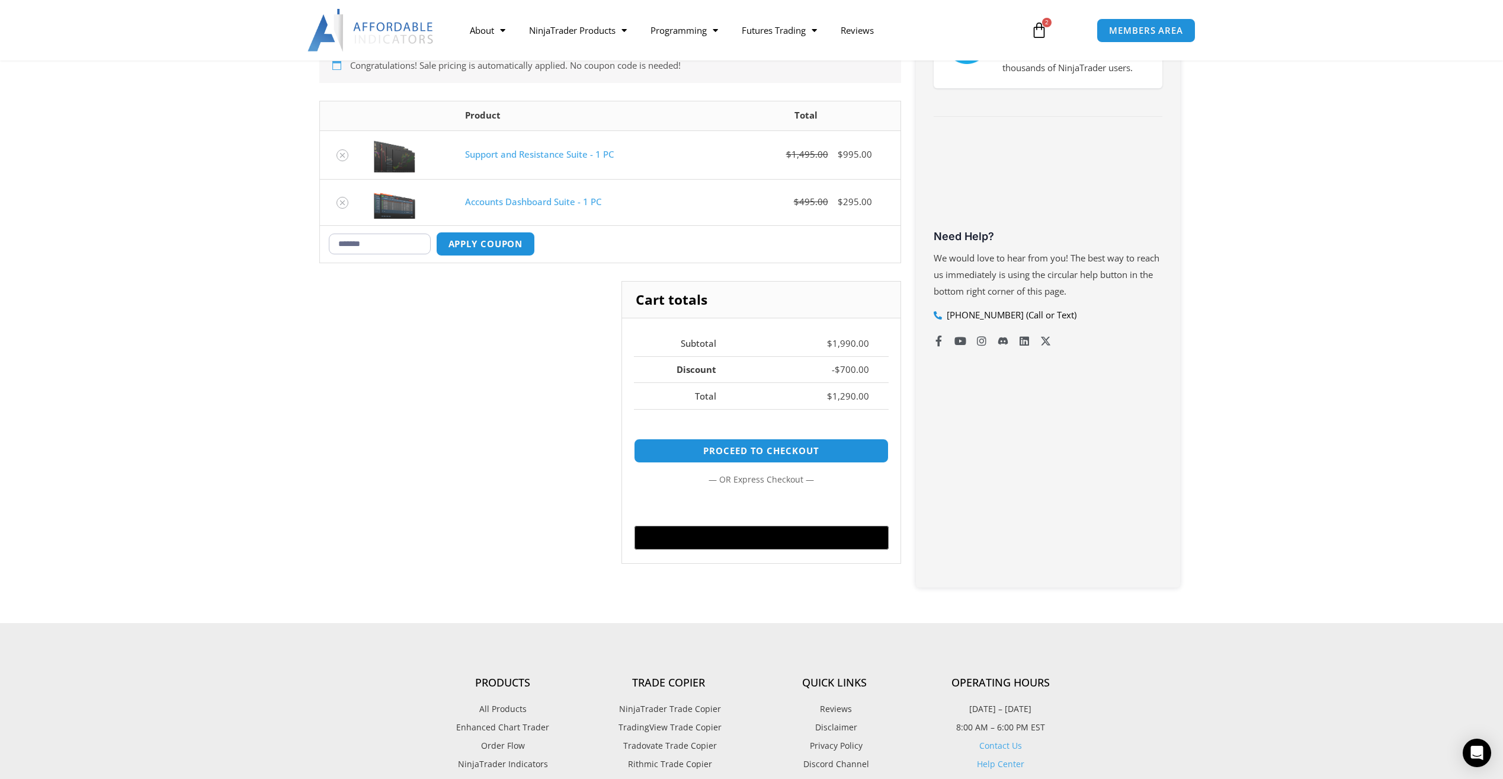
scroll to position [296, 0]
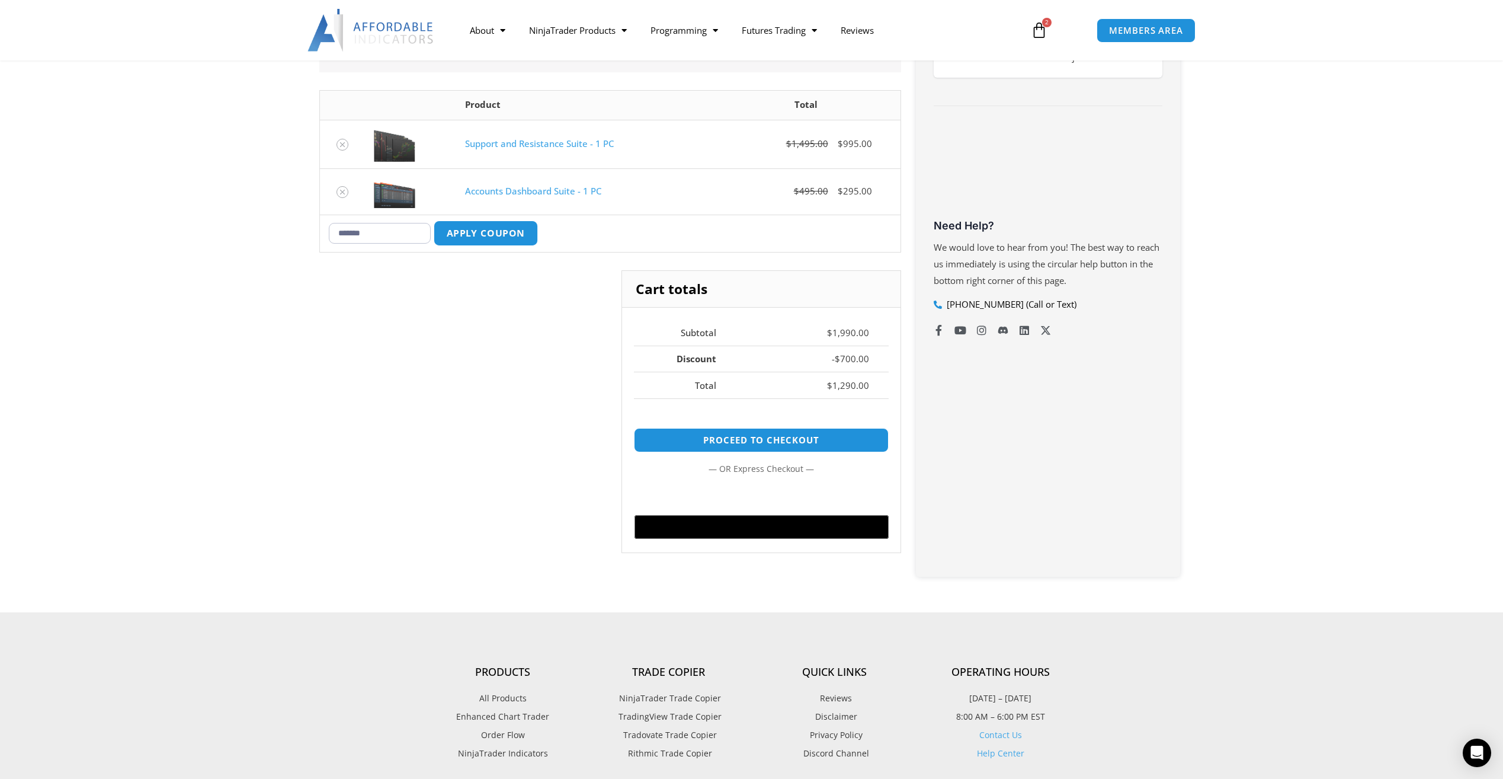
type input "*******"
click at [491, 228] on button "Apply coupon" at bounding box center [485, 232] width 104 height 25
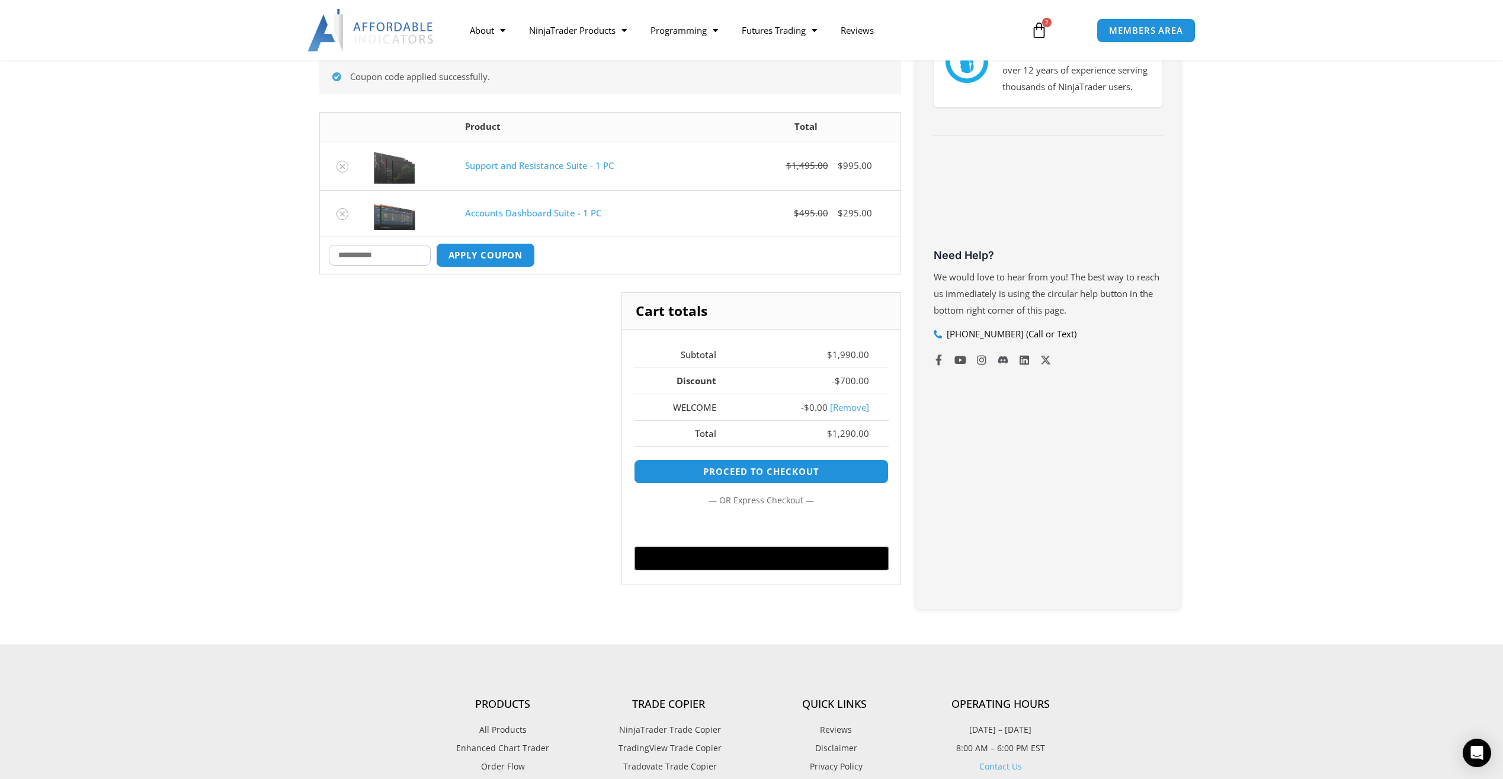
scroll to position [265, 0]
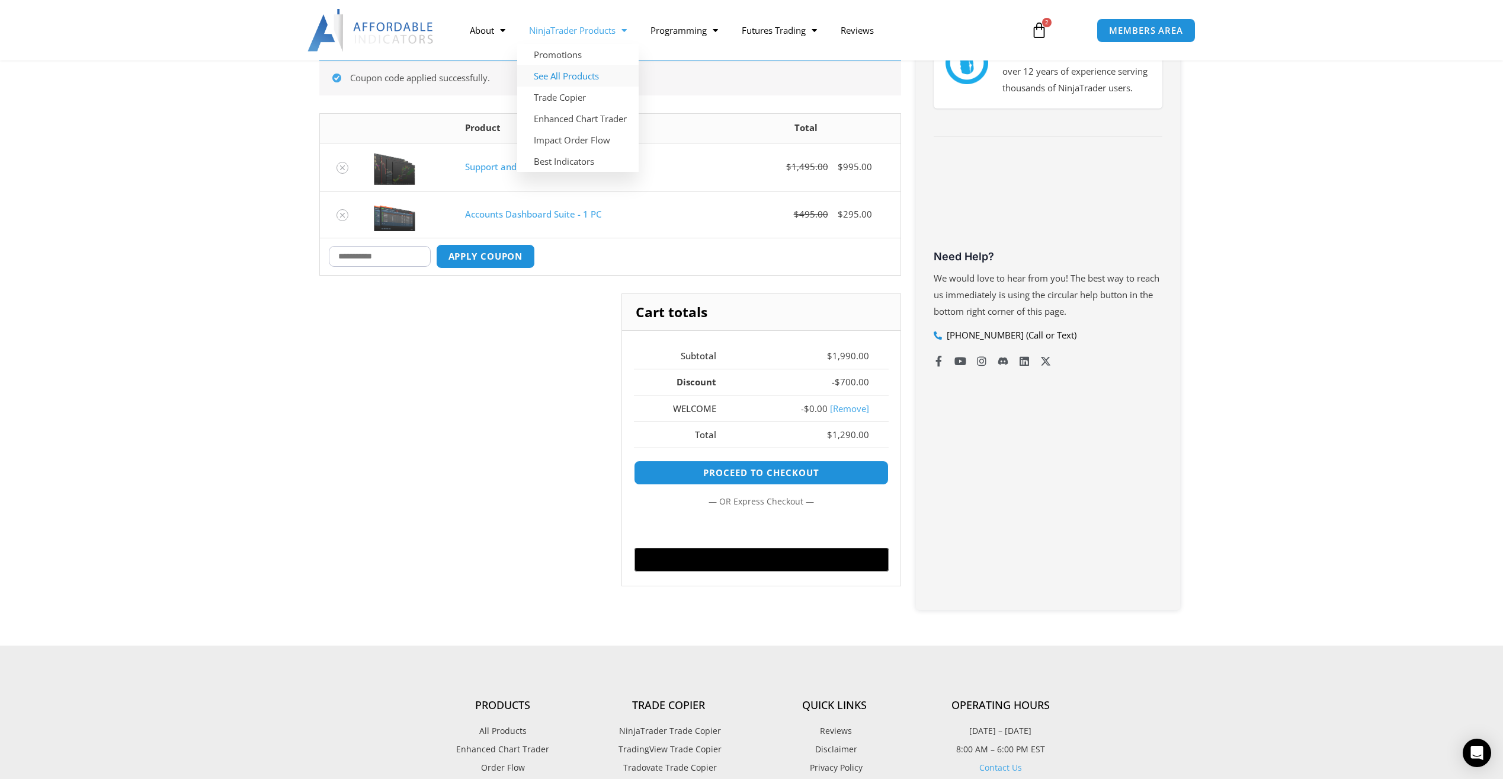
click at [564, 75] on link "See All Products" at bounding box center [577, 75] width 121 height 21
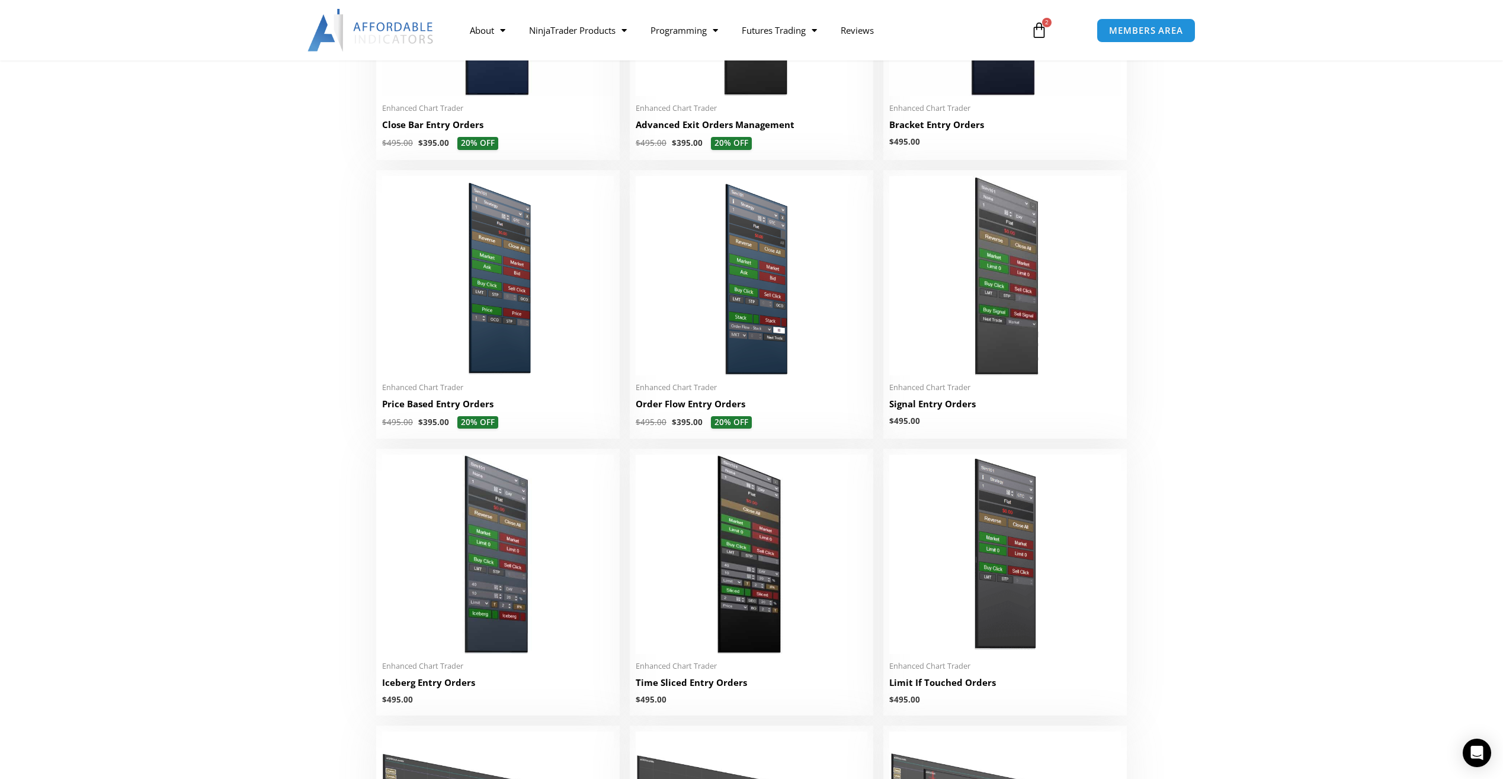
scroll to position [1581, 0]
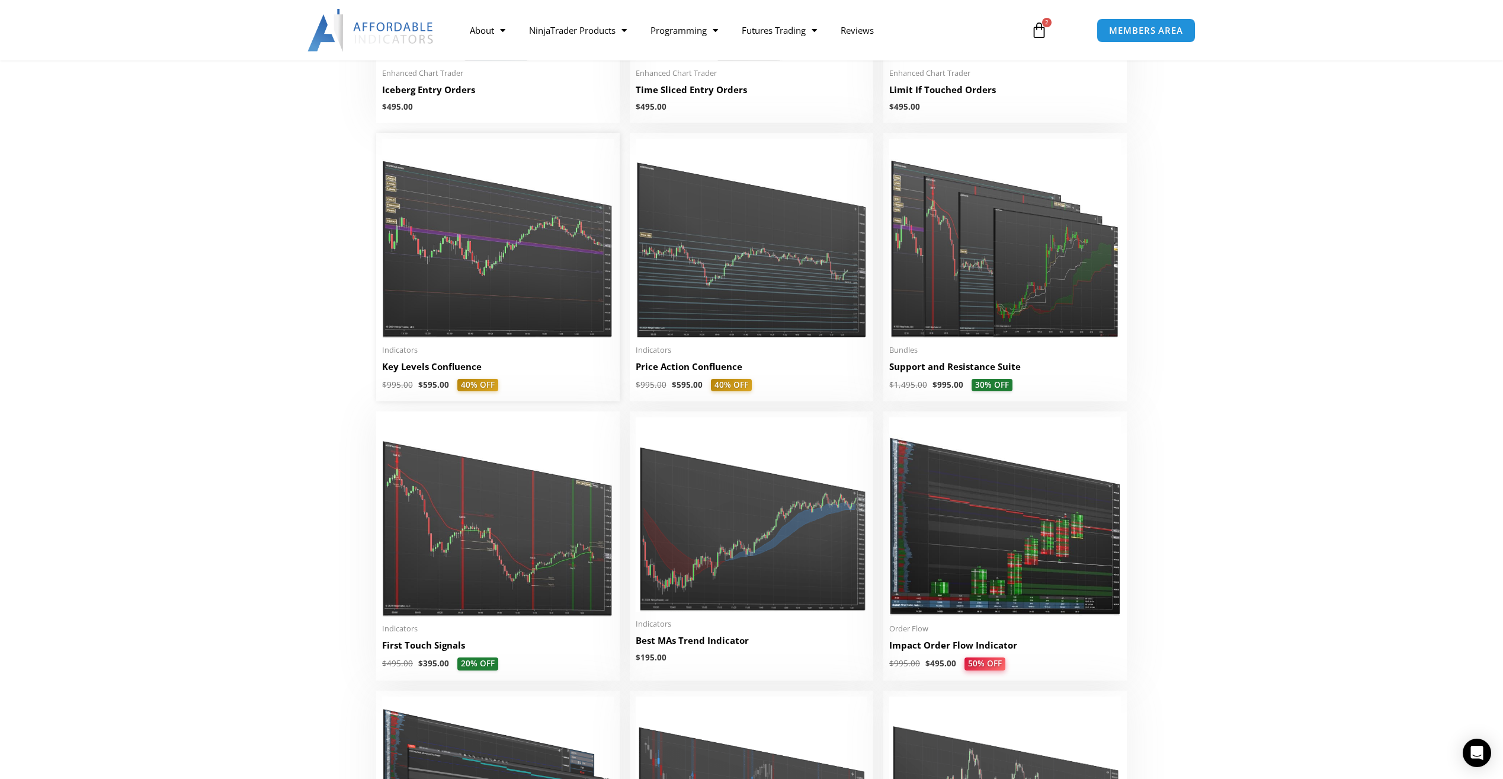
click at [475, 324] on img at bounding box center [498, 238] width 232 height 199
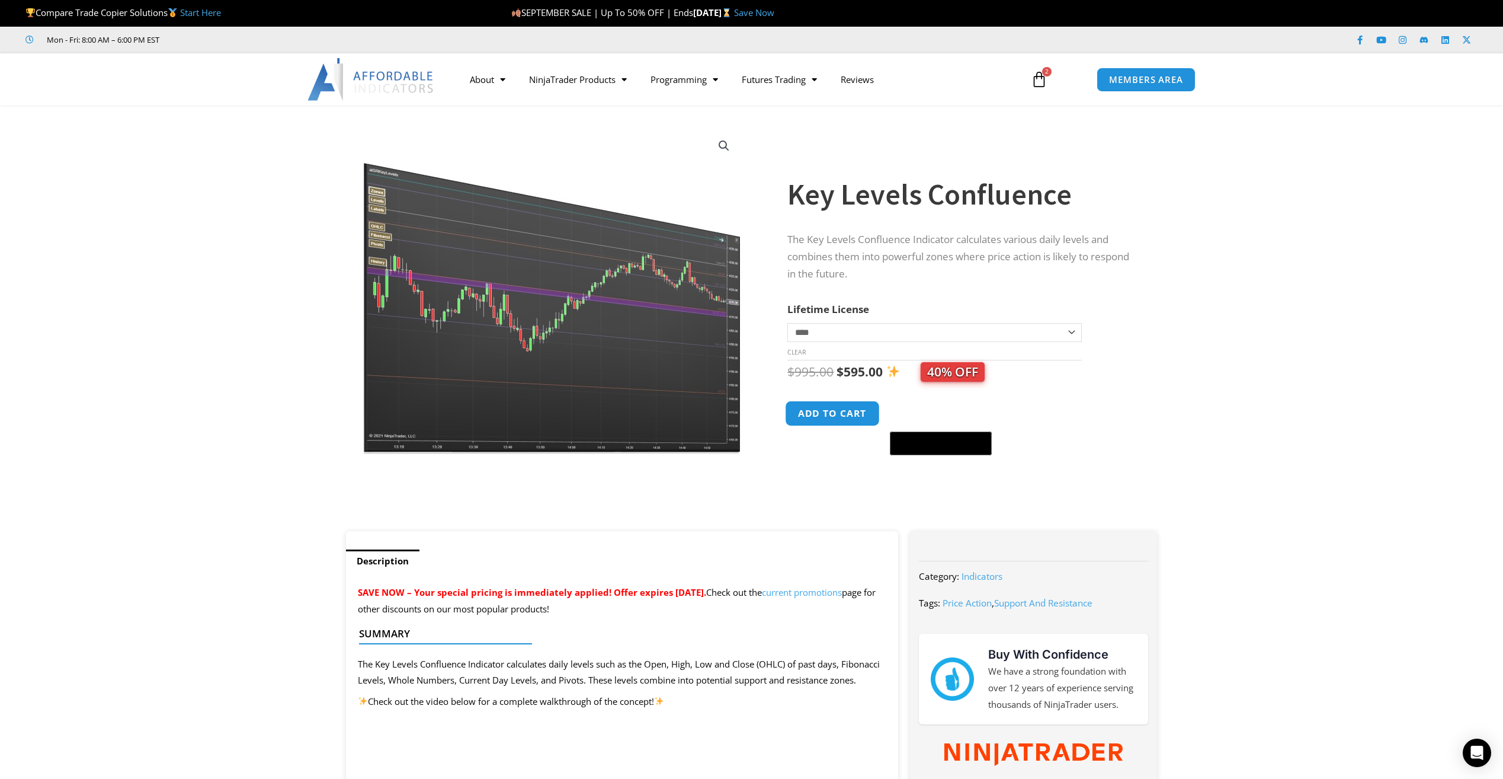
click at [850, 417] on button "Add to cart" at bounding box center [833, 413] width 95 height 25
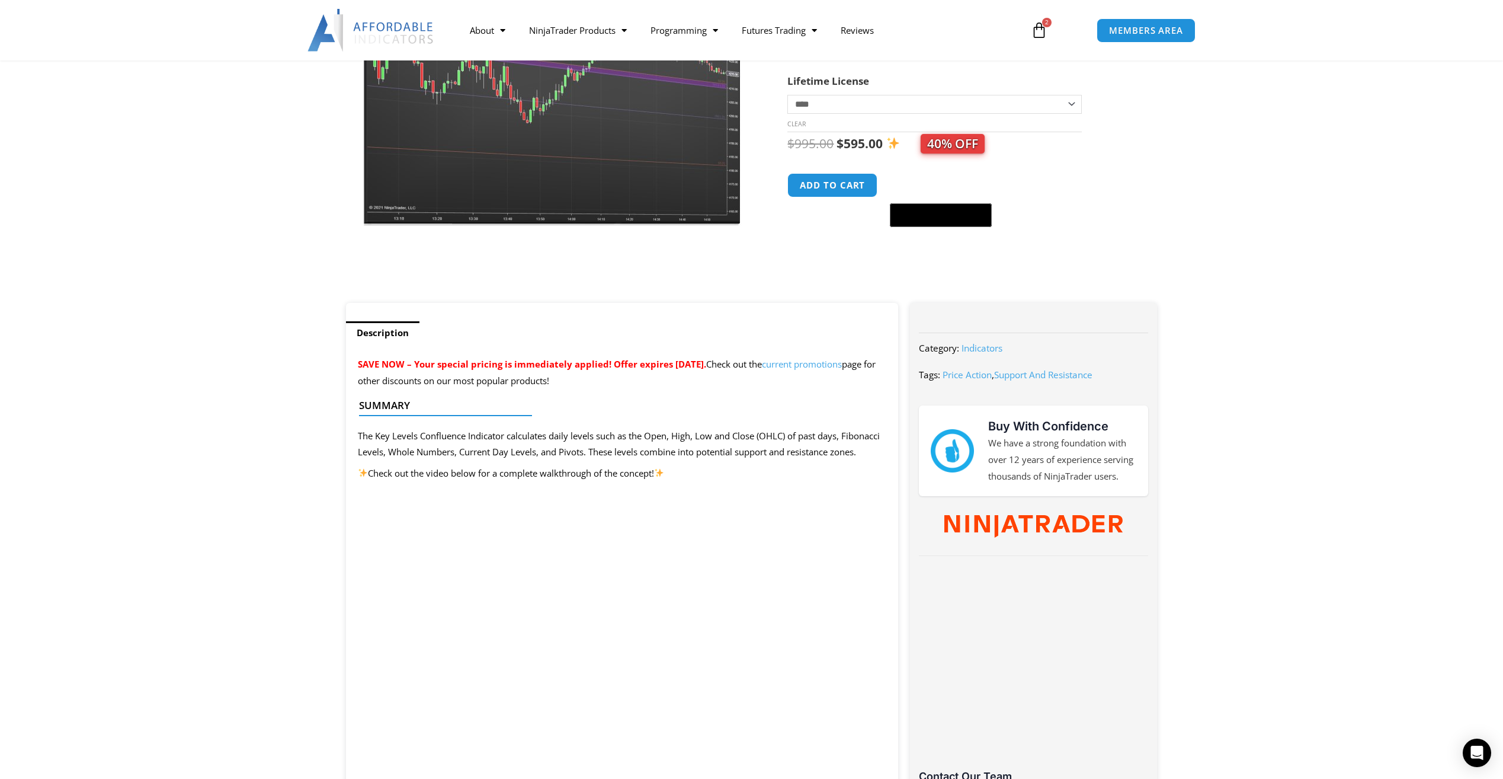
scroll to position [395, 0]
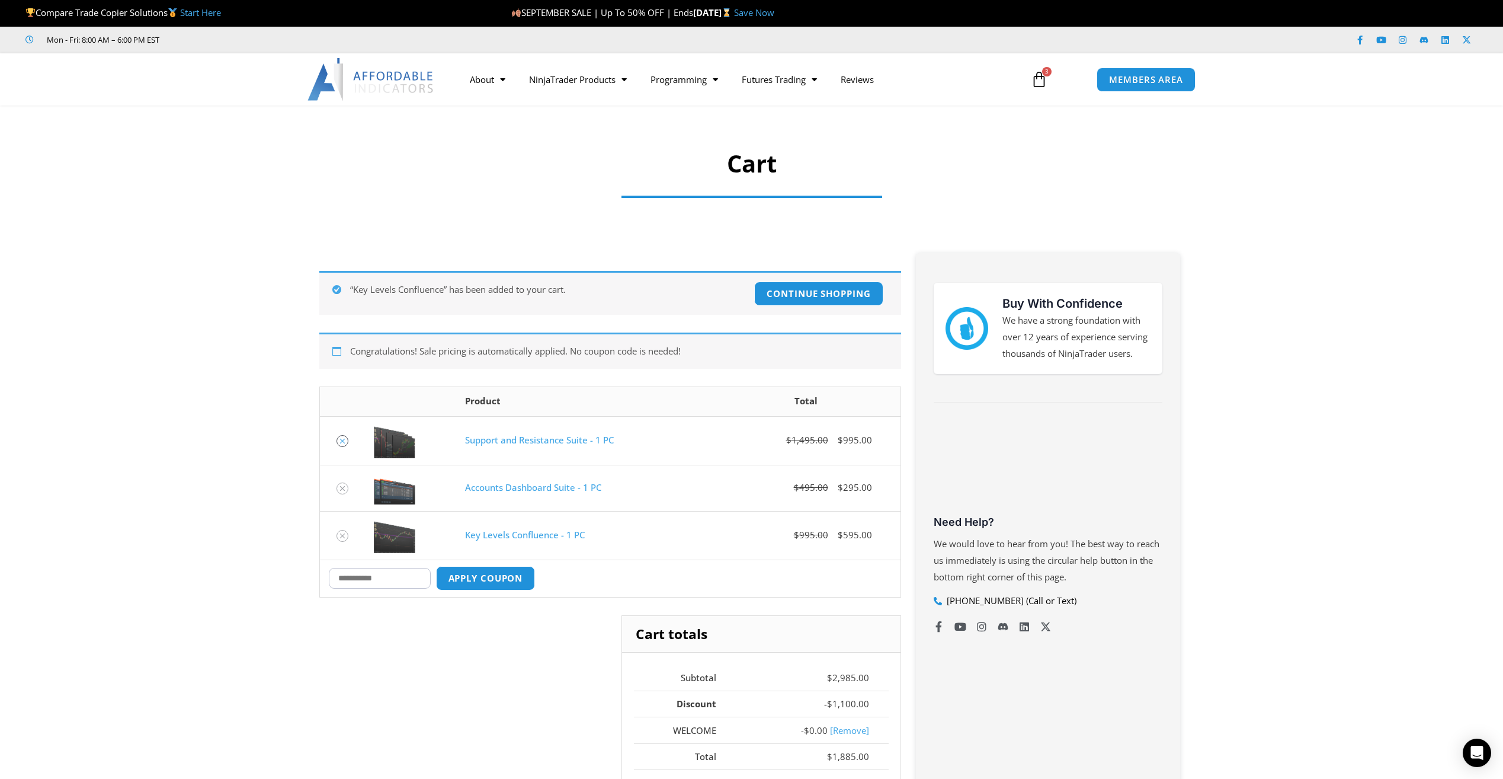
click at [345, 444] on icon "Remove Support and Resistance Suite - 1 PC from cart" at bounding box center [342, 441] width 8 height 8
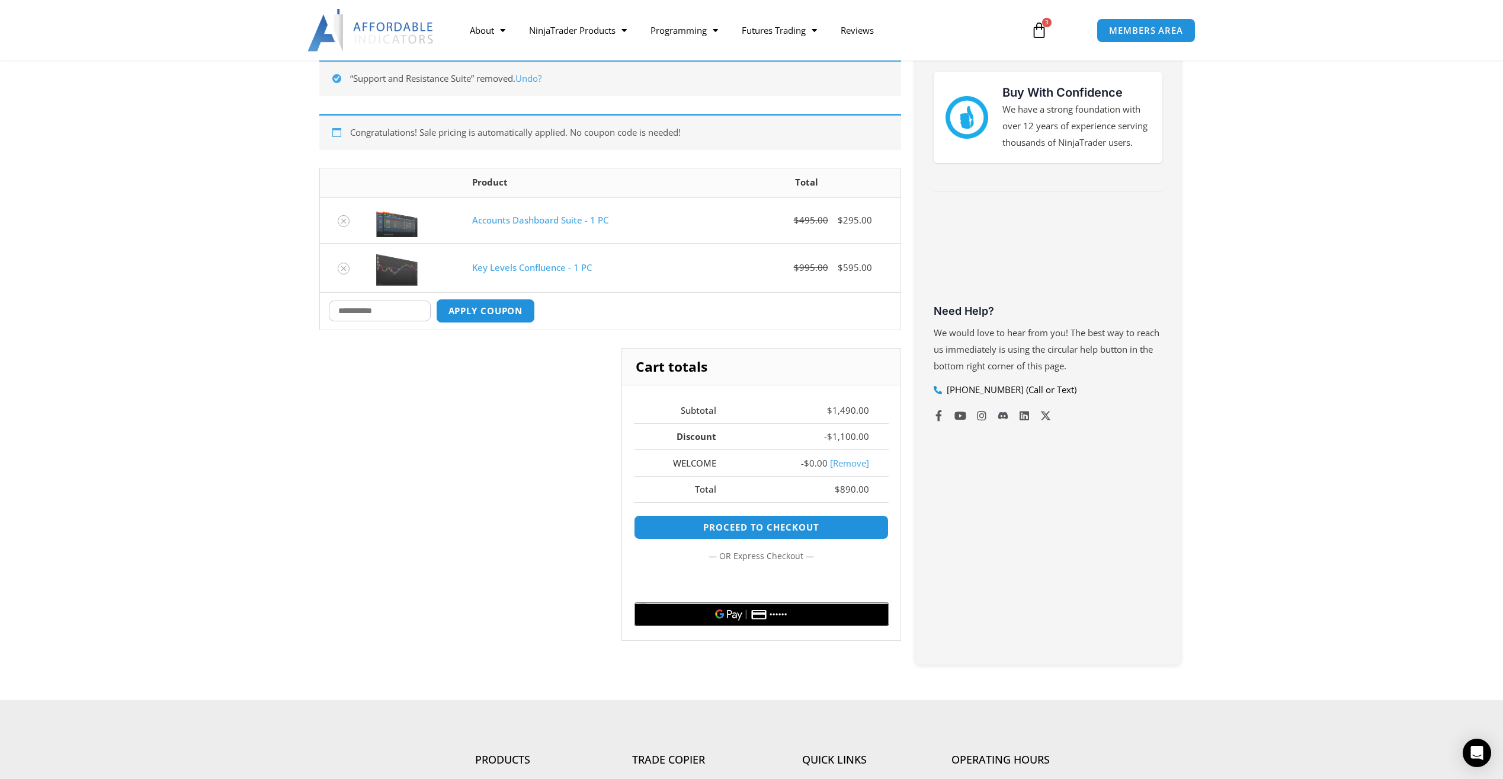
scroll to position [212, 0]
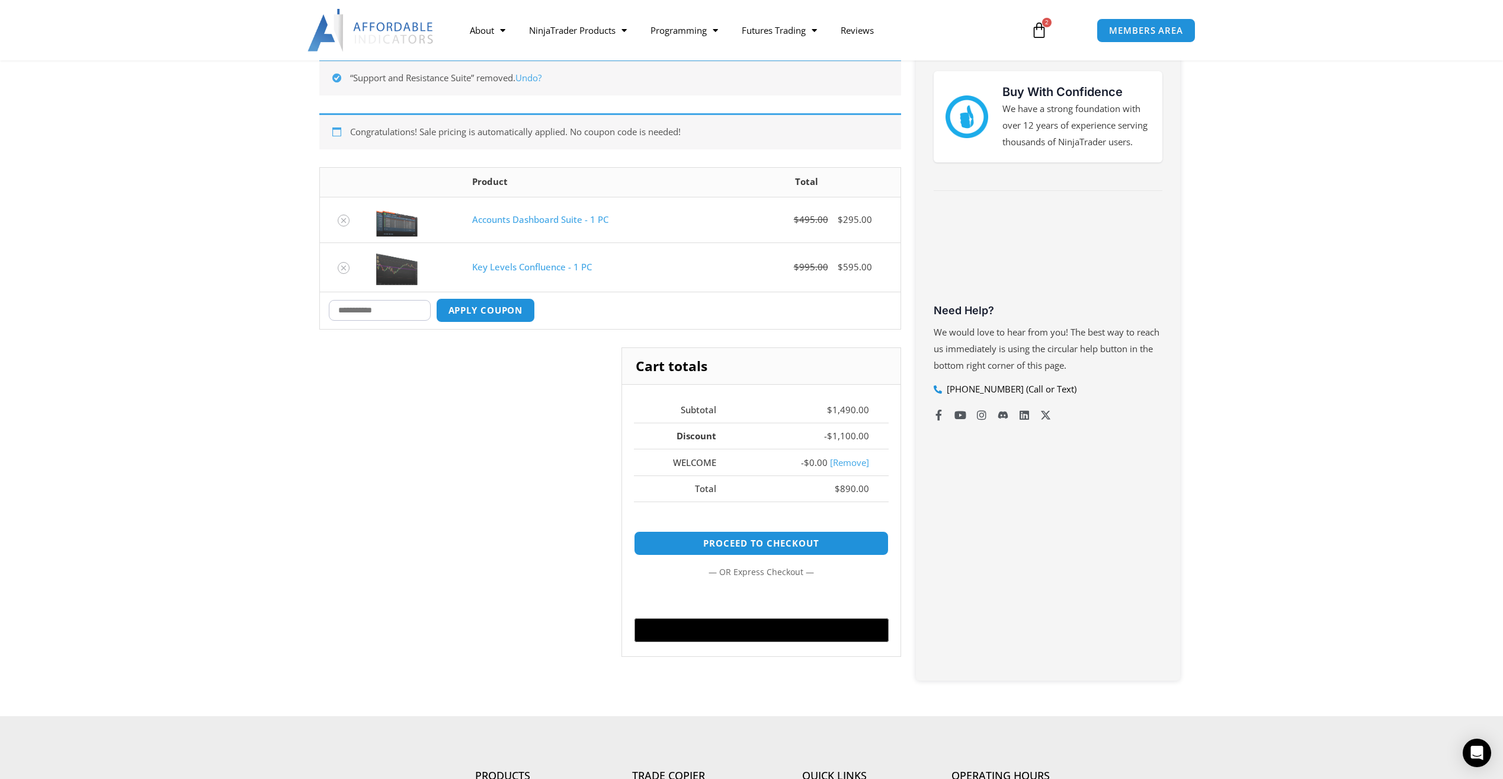
click at [848, 462] on link "[Remove]" at bounding box center [849, 462] width 39 height 12
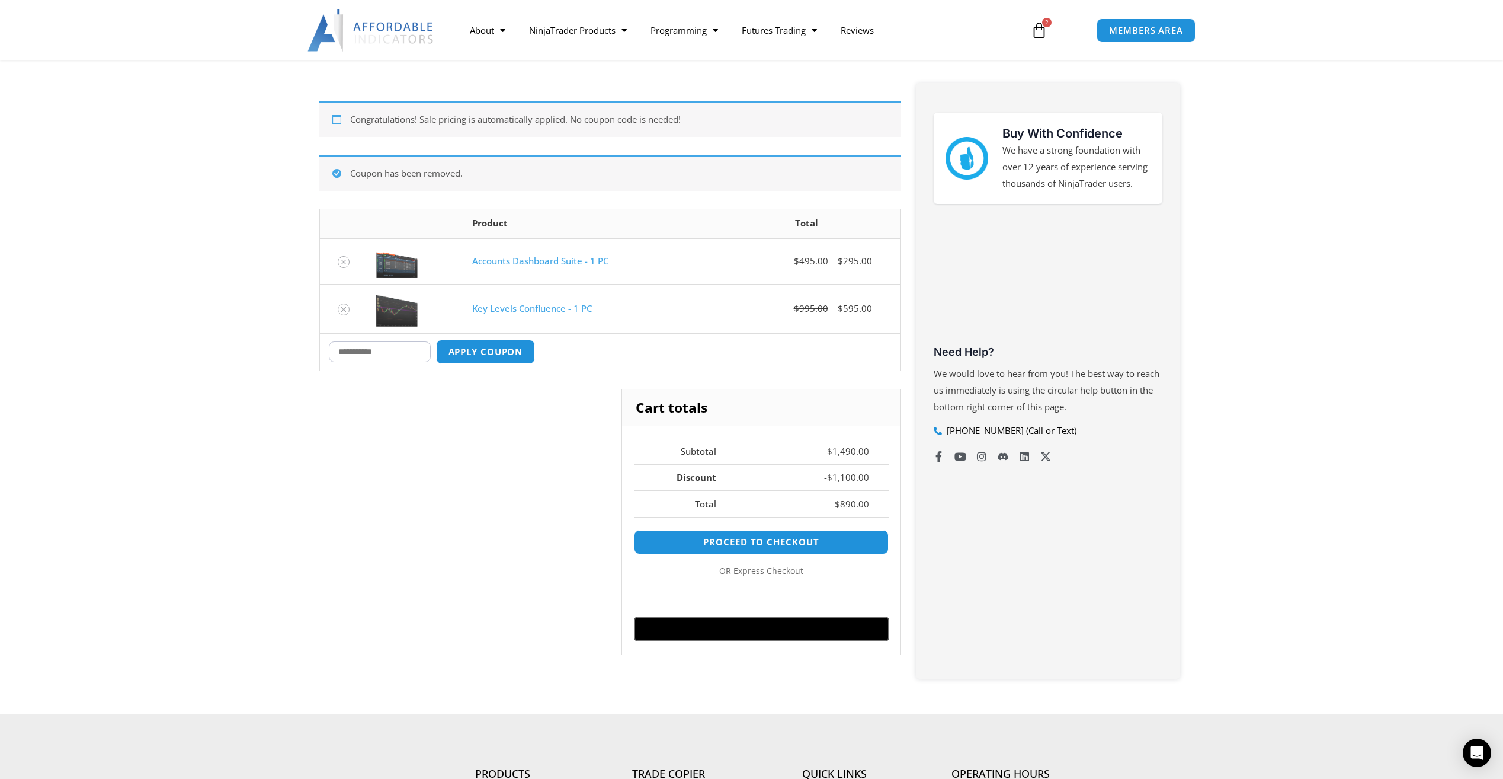
scroll to position [167, 0]
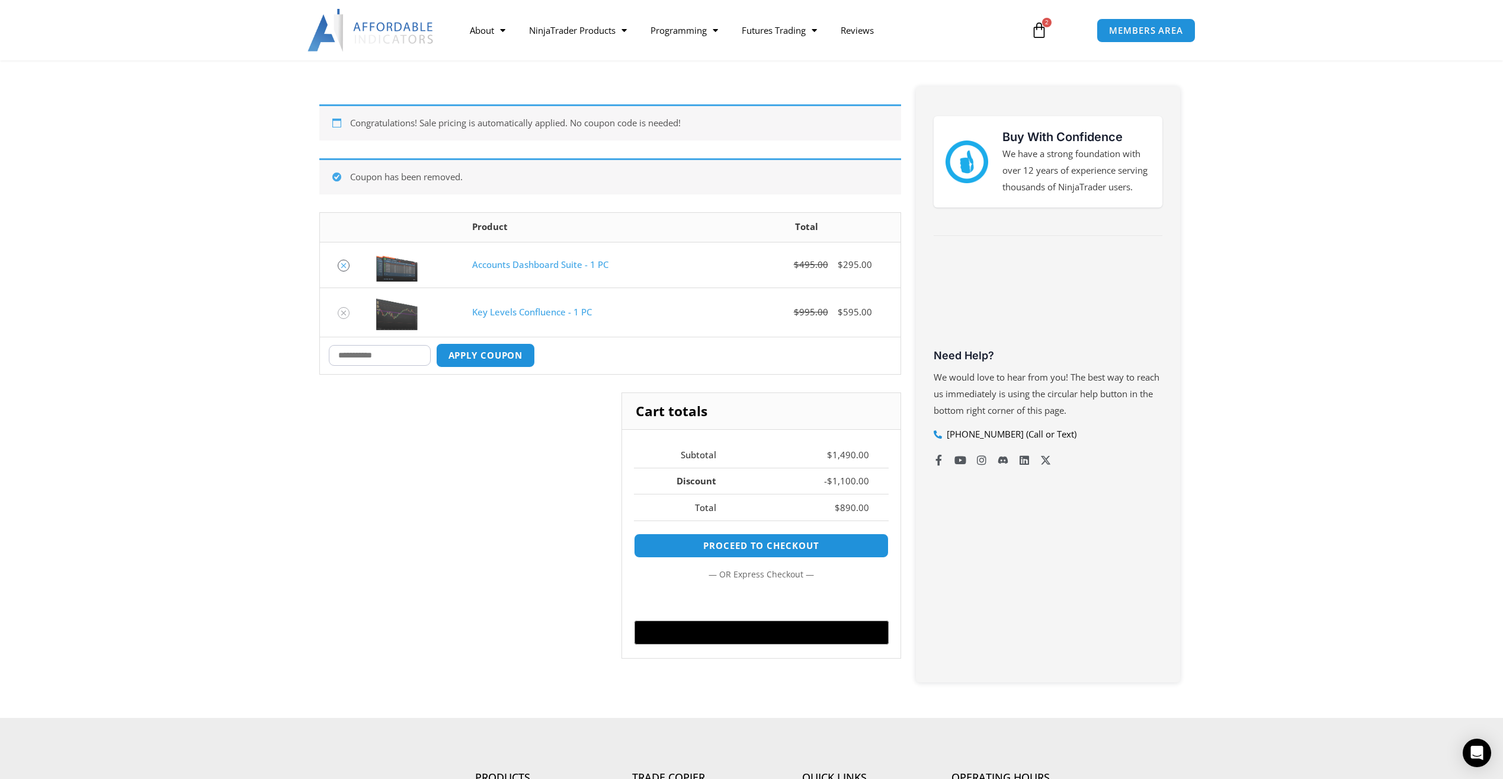
click at [344, 267] on icon "Remove Accounts Dashboard Suite - 1 PC from cart" at bounding box center [344, 265] width 8 height 8
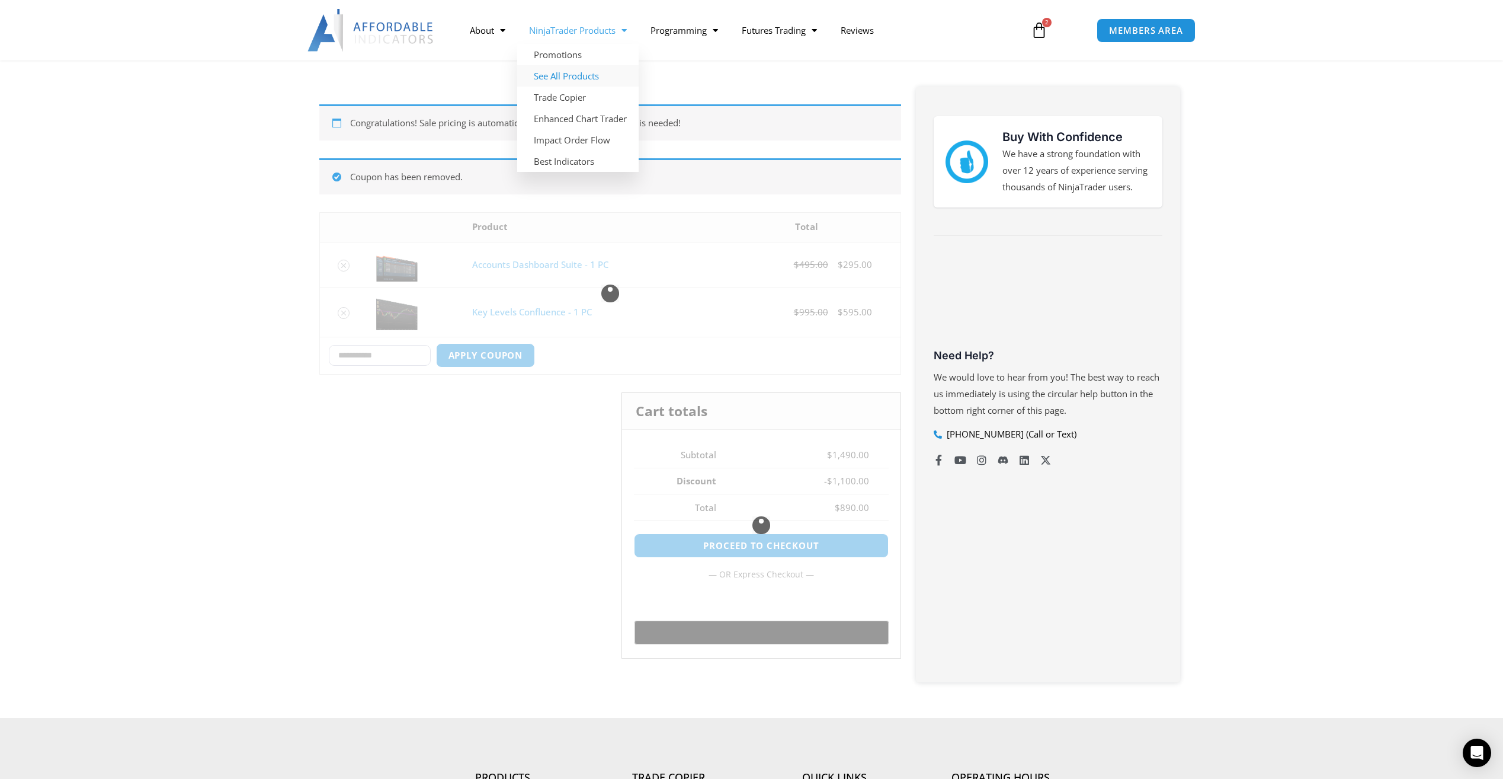
click at [577, 71] on link "See All Products" at bounding box center [577, 75] width 121 height 21
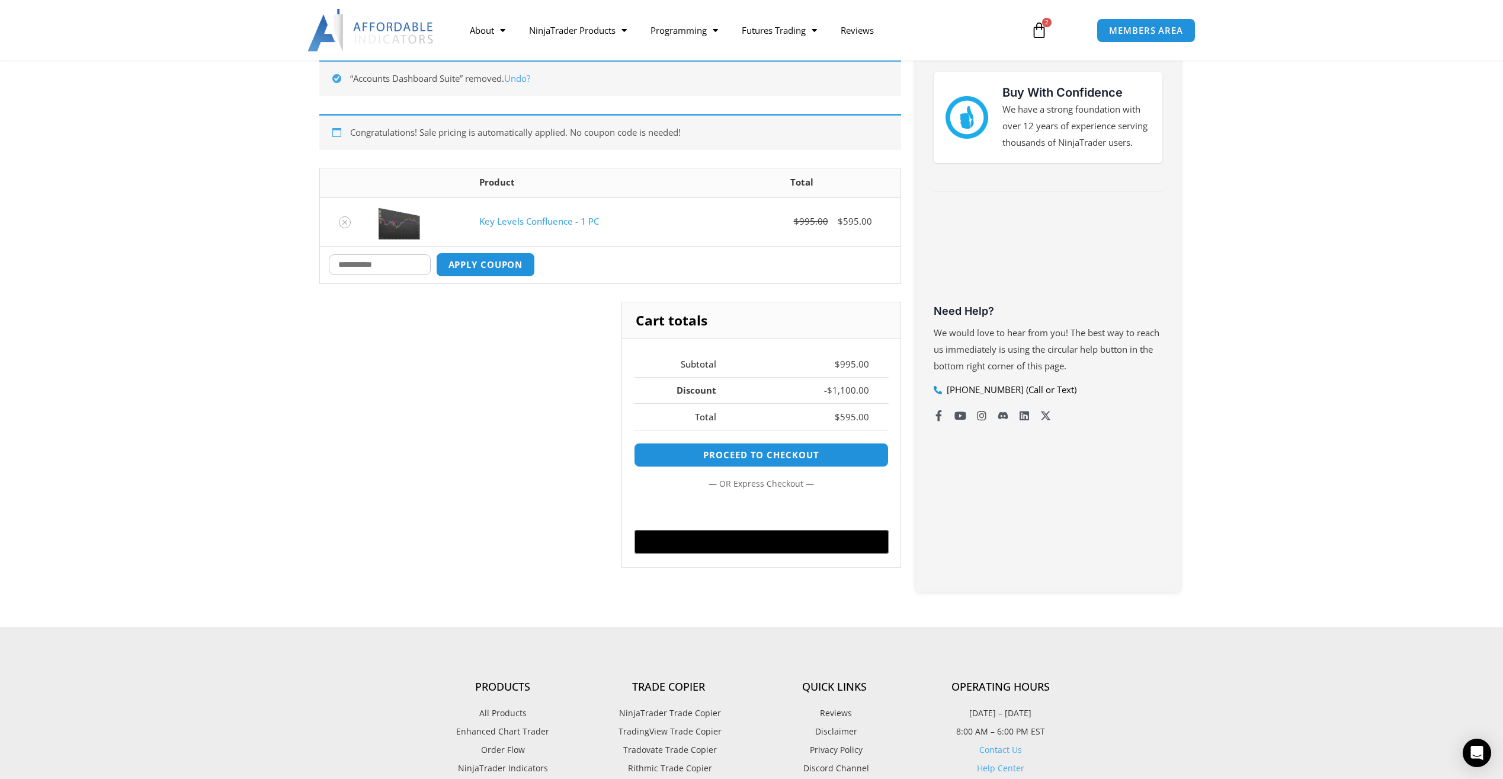
scroll to position [212, 0]
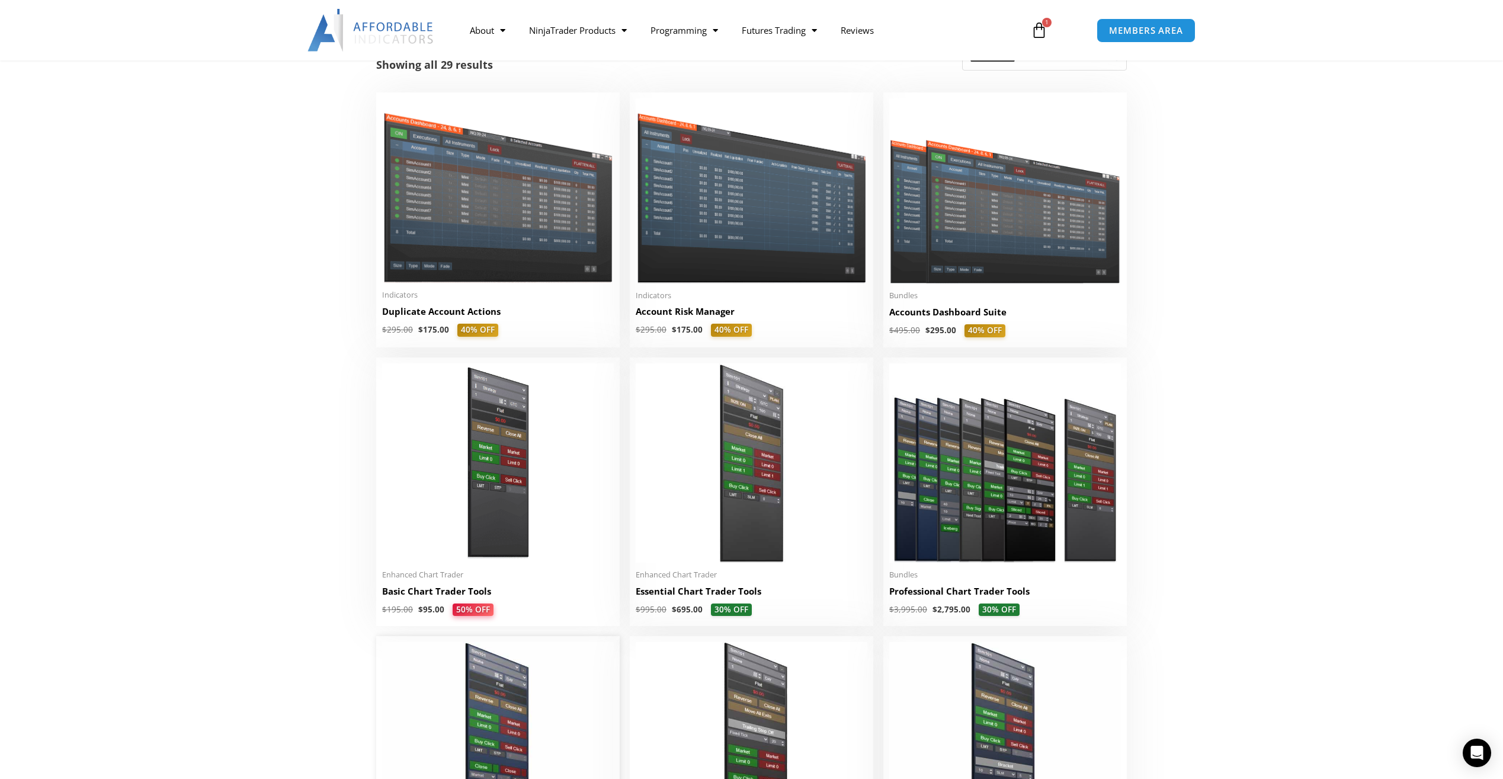
scroll to position [99, 0]
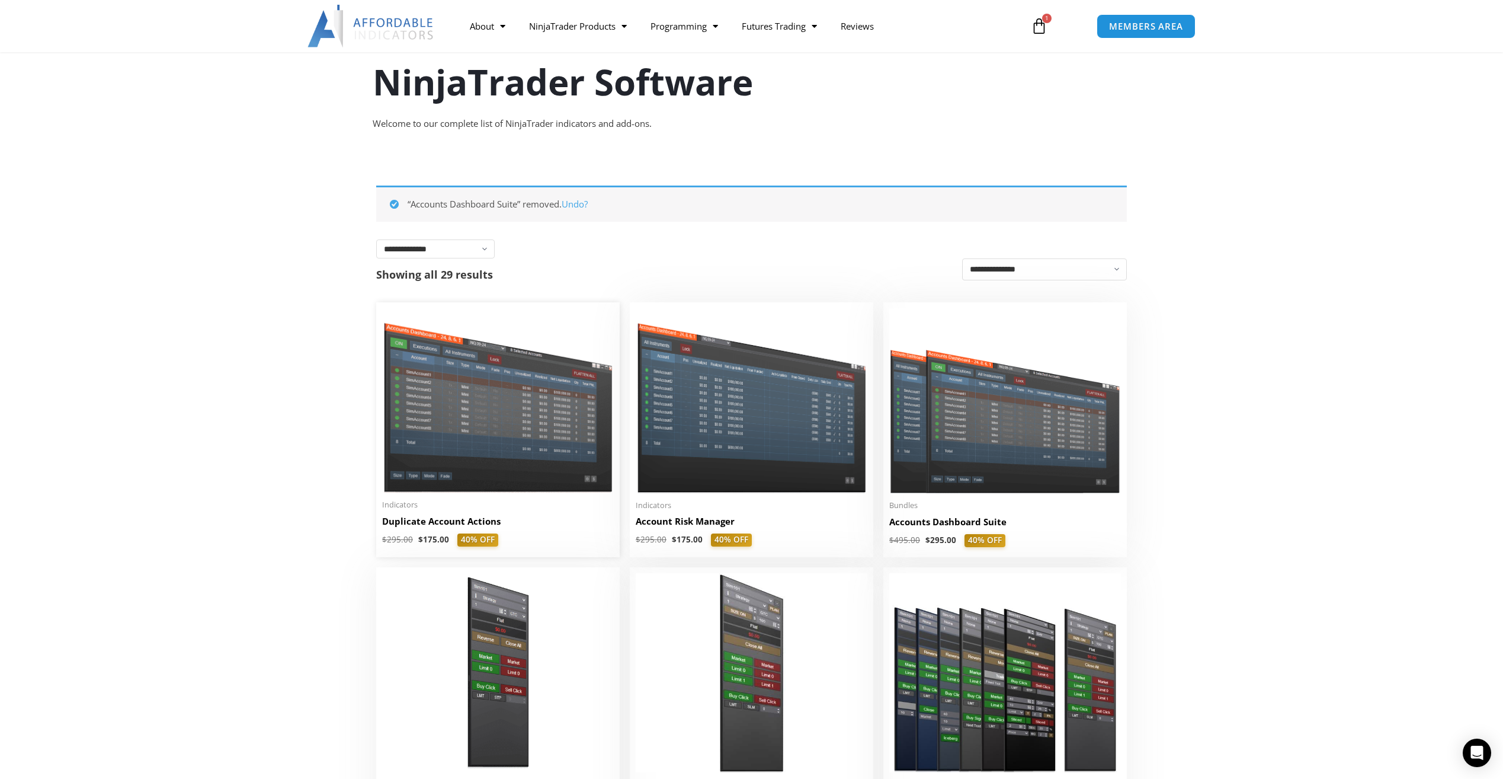
click at [494, 446] on img at bounding box center [498, 400] width 232 height 184
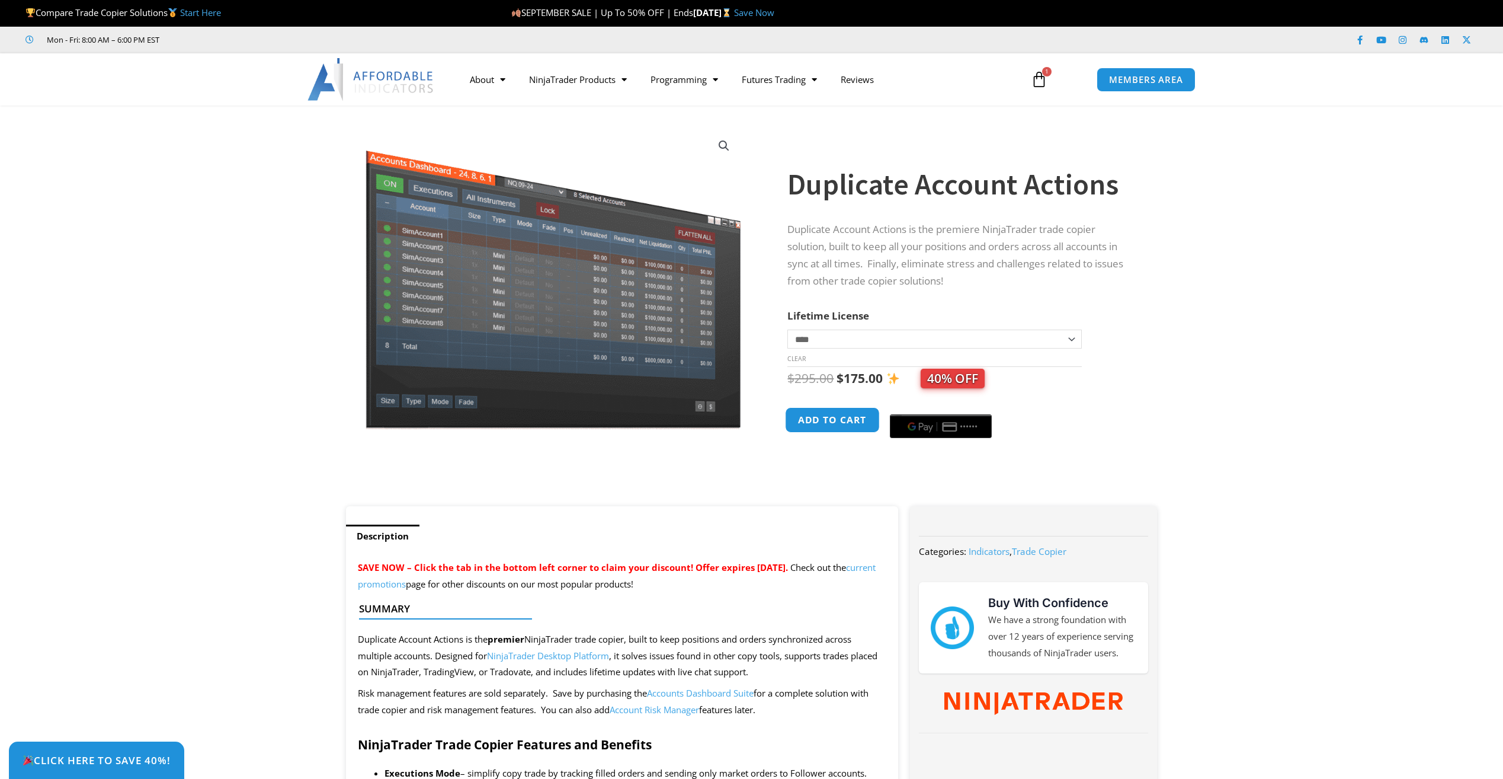
click at [833, 421] on button "Add to cart" at bounding box center [833, 419] width 95 height 25
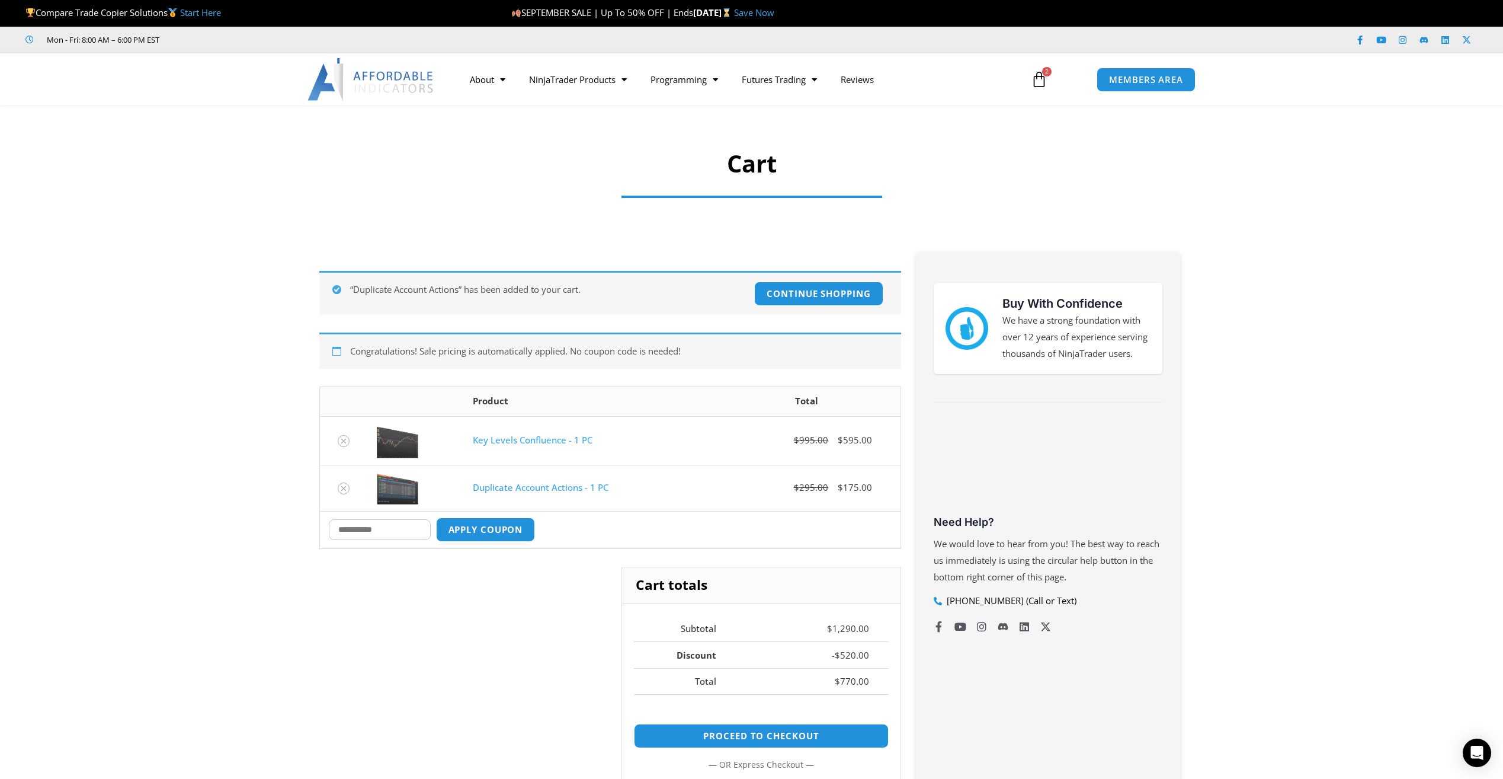
paste input "*******"
type input "*******"
click at [484, 529] on button "Apply coupon" at bounding box center [485, 529] width 104 height 25
